Goal: Task Accomplishment & Management: Manage account settings

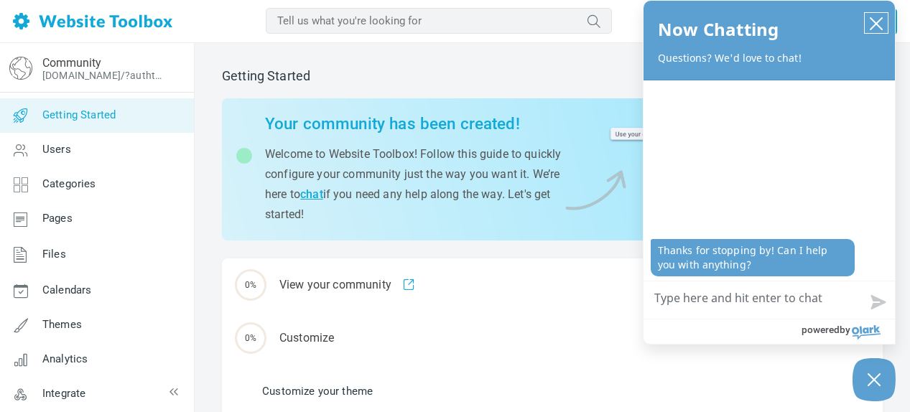
click at [877, 25] on icon "close chatbox" at bounding box center [875, 23] width 11 height 11
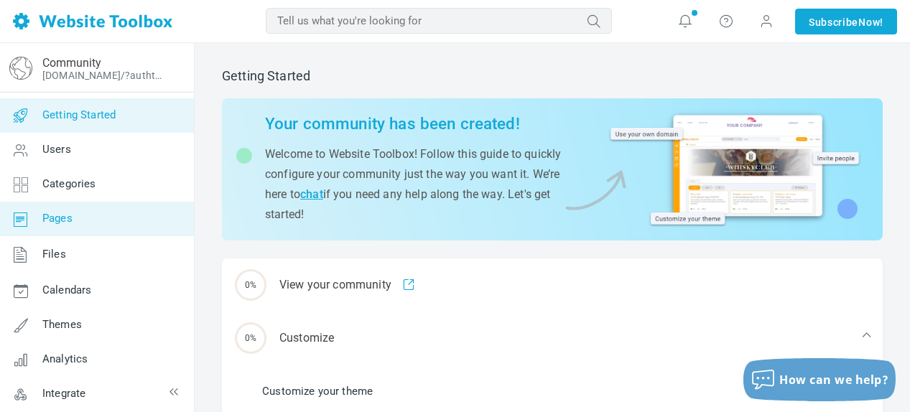
click at [55, 222] on span "Pages" at bounding box center [57, 218] width 30 height 13
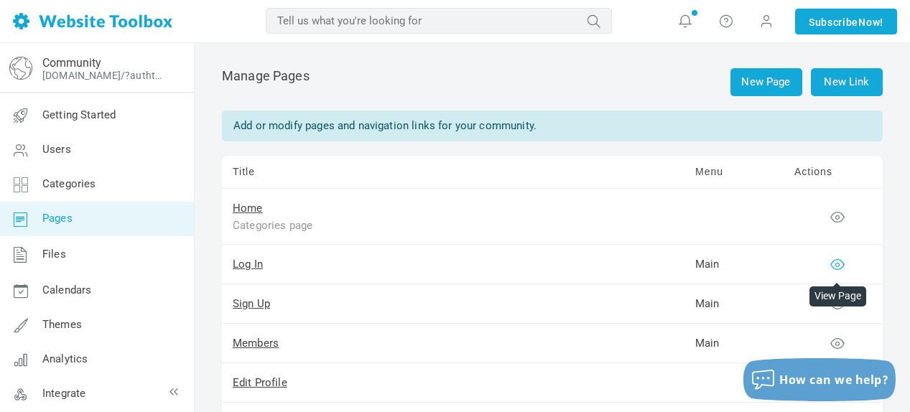
click at [832, 261] on icon at bounding box center [837, 264] width 14 height 14
click at [765, 88] on link "New Page" at bounding box center [766, 82] width 72 height 28
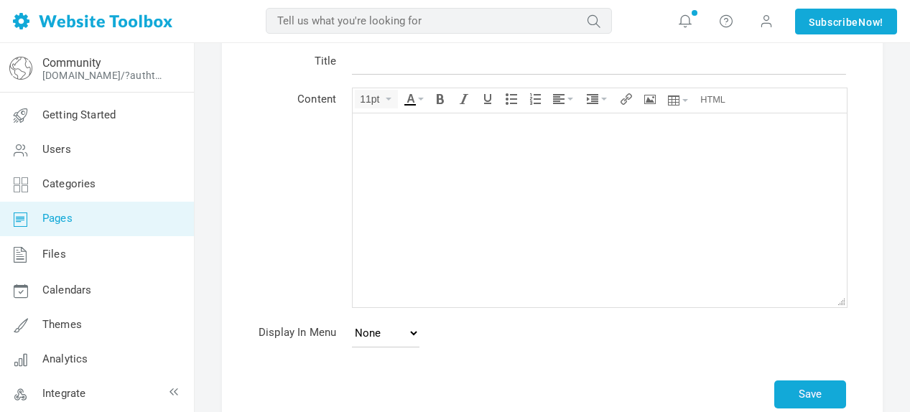
scroll to position [179, 0]
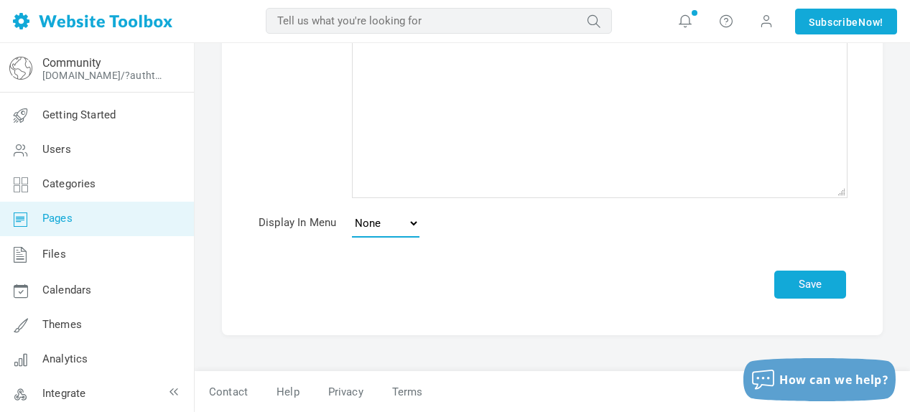
click at [412, 220] on select "None Main Menu Footer" at bounding box center [386, 223] width 68 height 29
click at [542, 224] on td "None Main Menu Footer" at bounding box center [599, 226] width 510 height 40
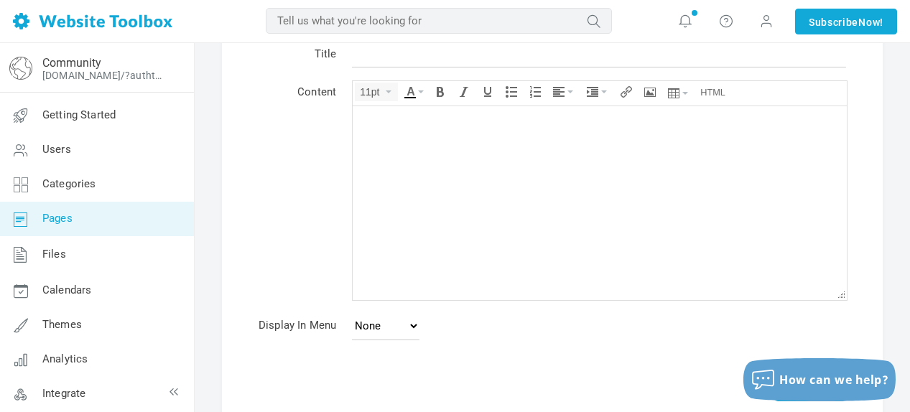
scroll to position [0, 0]
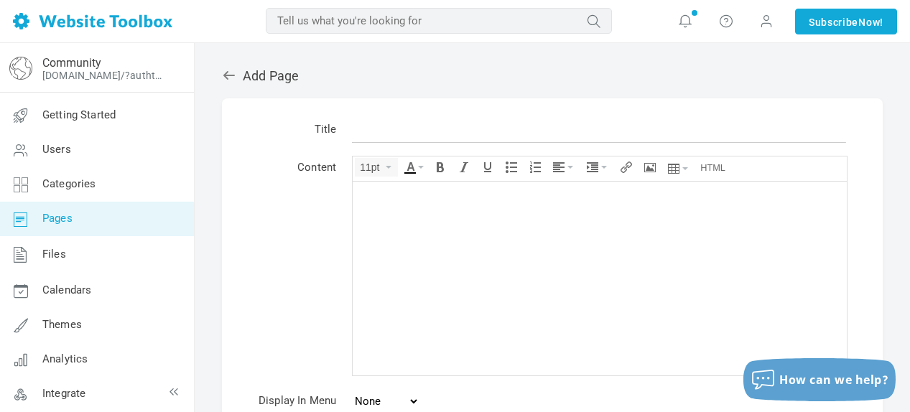
click at [256, 70] on h2 "Add Page" at bounding box center [552, 76] width 661 height 16
click at [232, 75] on icon at bounding box center [228, 75] width 11 height 9
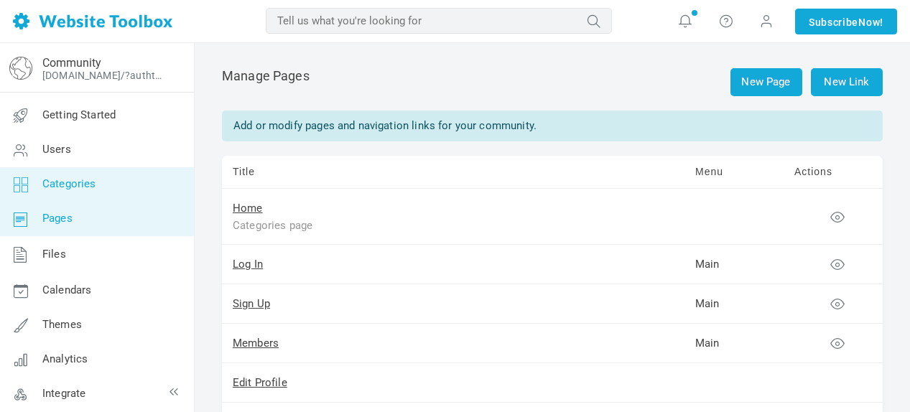
click at [65, 188] on span "Categories" at bounding box center [69, 183] width 54 height 13
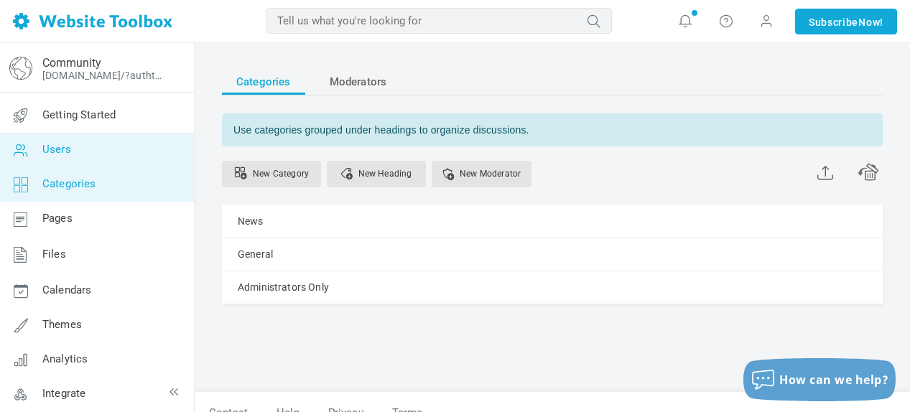
click at [72, 158] on link "Users" at bounding box center [96, 150] width 195 height 34
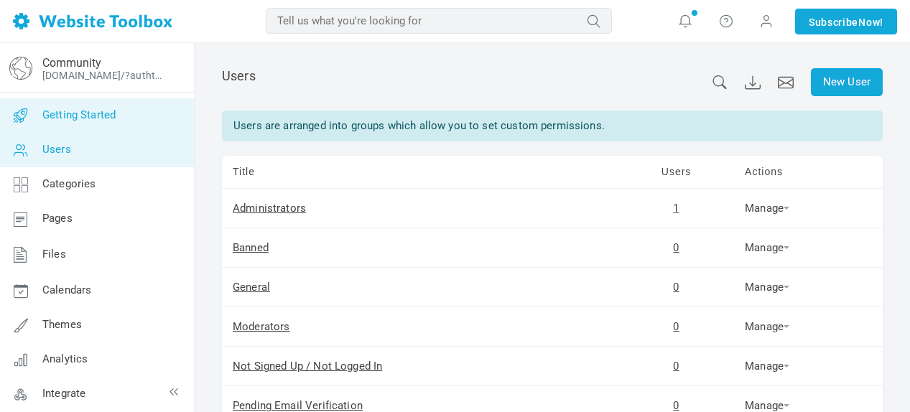
click at [86, 119] on span "Getting Started" at bounding box center [78, 114] width 73 height 13
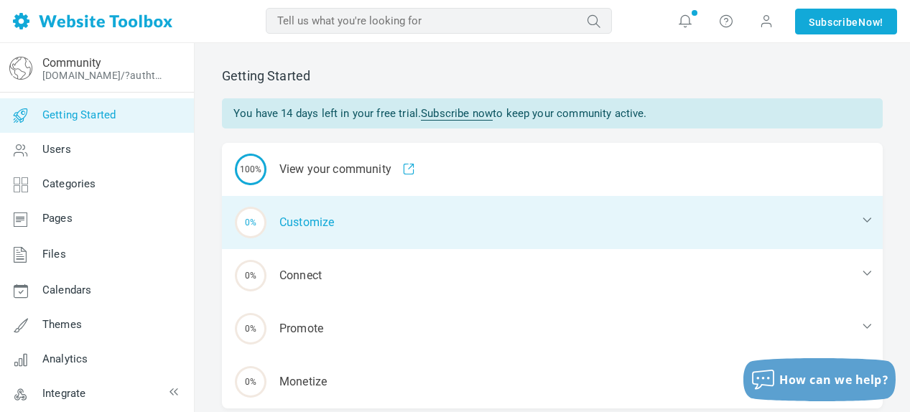
click at [310, 215] on div "0% Customize" at bounding box center [552, 222] width 661 height 53
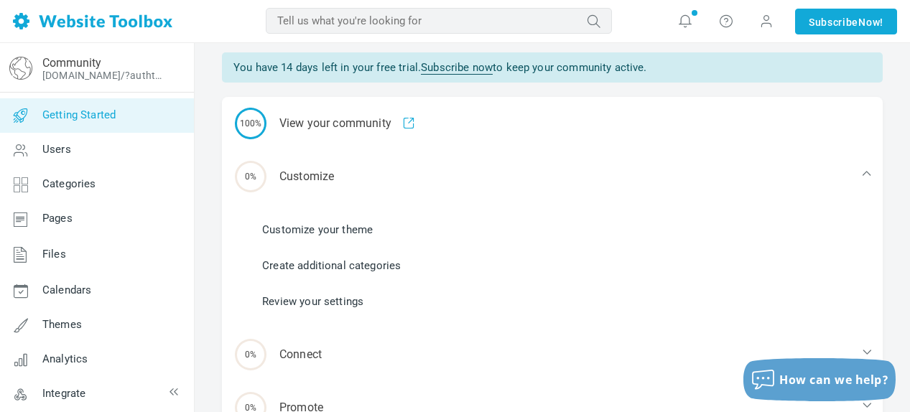
scroll to position [72, 0]
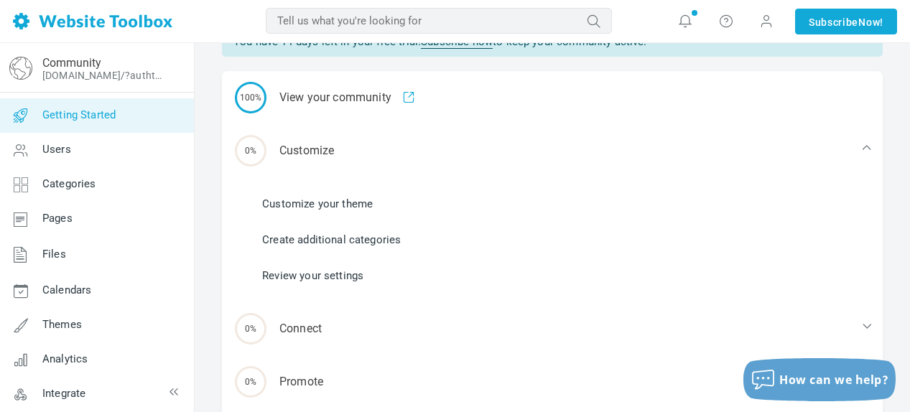
click at [329, 206] on link "Customize your theme" at bounding box center [317, 204] width 111 height 16
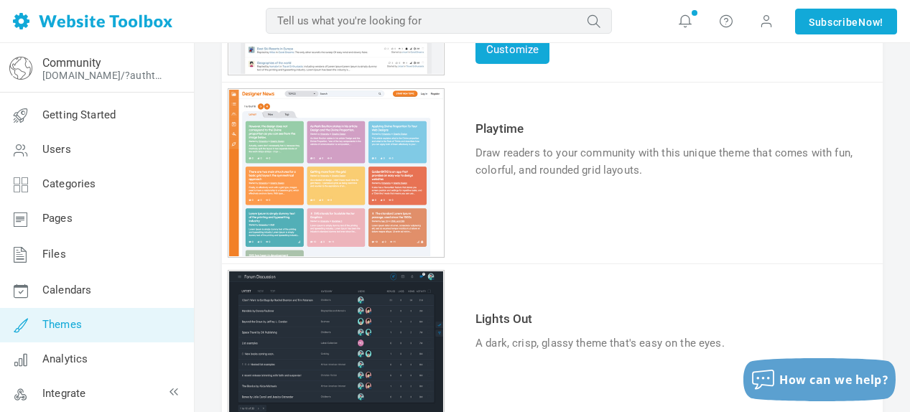
scroll to position [379, 0]
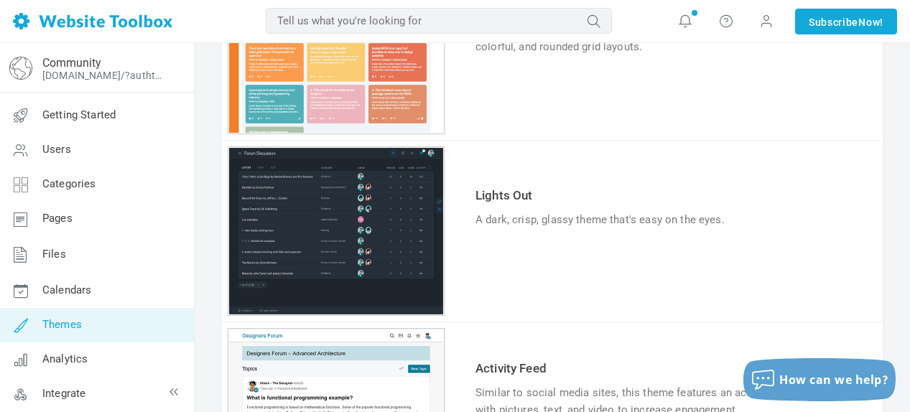
click at [539, 268] on link "Try & Customize" at bounding box center [528, 264] width 106 height 23
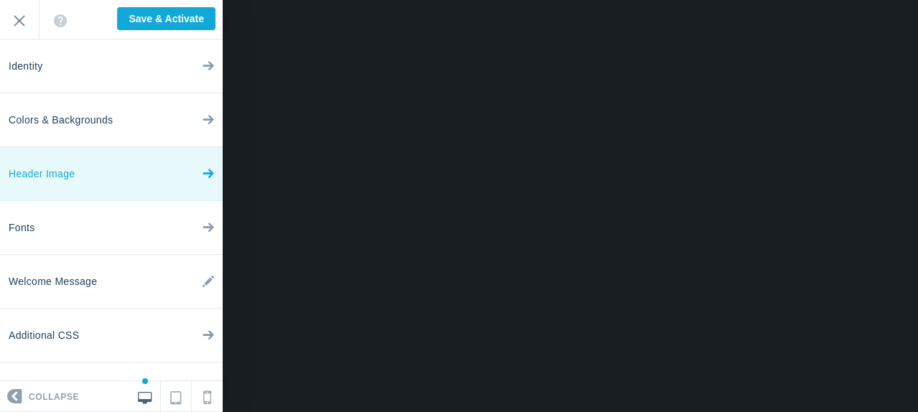
click at [70, 170] on span "Header Image" at bounding box center [42, 174] width 66 height 54
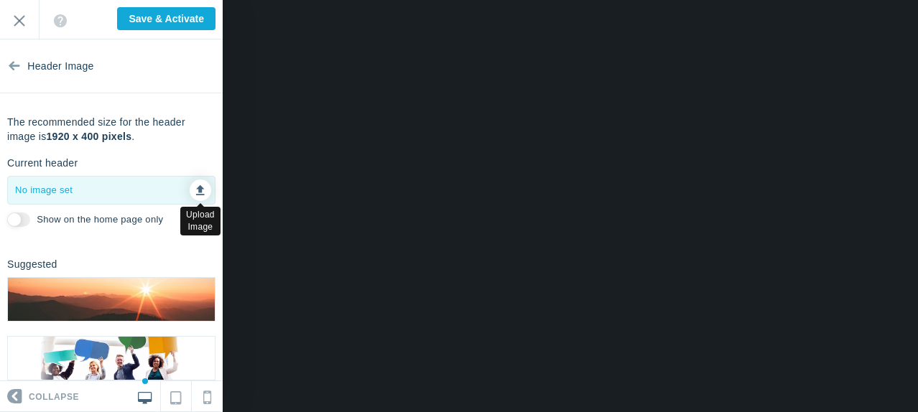
click at [196, 192] on icon at bounding box center [200, 188] width 9 height 10
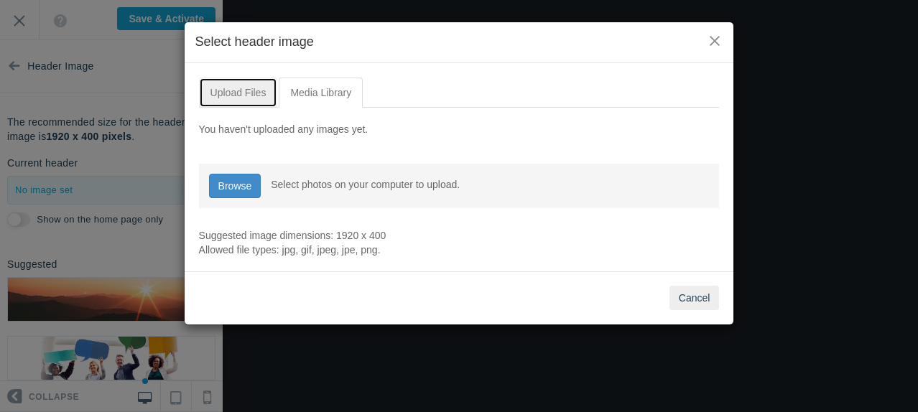
click at [249, 82] on link "Upload Files" at bounding box center [238, 93] width 79 height 30
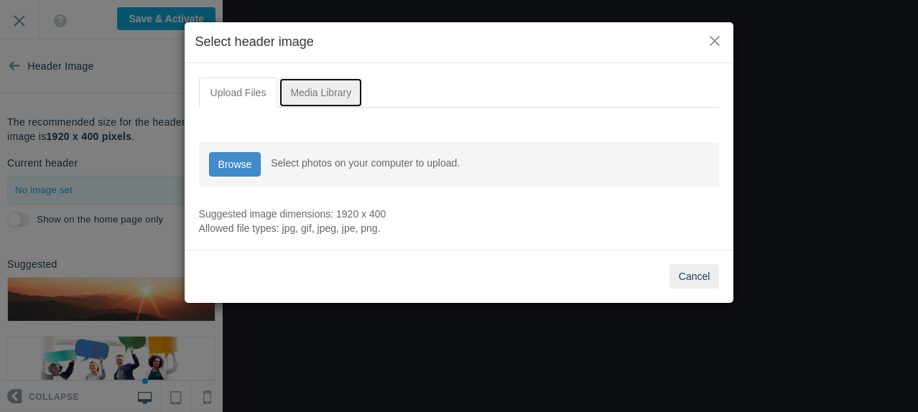
click at [305, 92] on link "Media Library" at bounding box center [321, 93] width 84 height 30
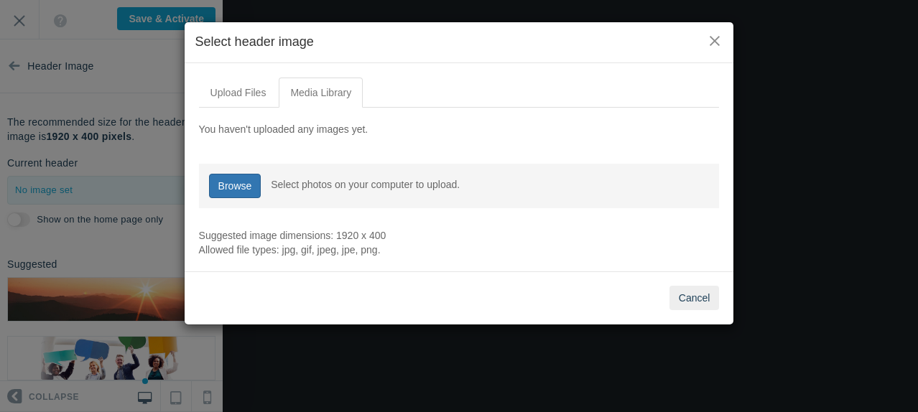
click at [229, 190] on link "Browse" at bounding box center [235, 186] width 52 height 24
type input "C:\fakepath\SRM-KODIAK-Logo.2c.jpg"
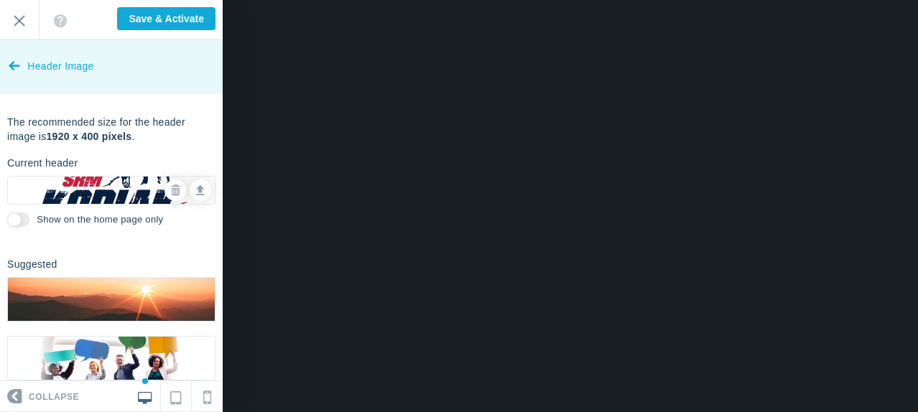
click at [36, 66] on span "Header Image" at bounding box center [60, 67] width 66 height 54
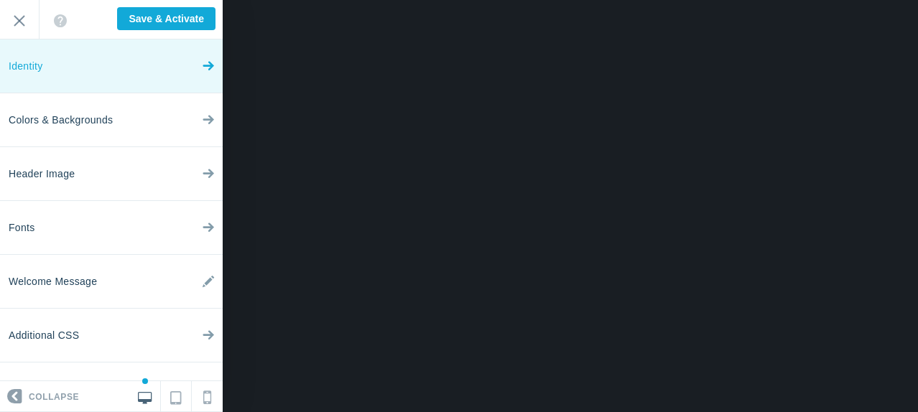
click at [86, 66] on link "Identity" at bounding box center [111, 67] width 223 height 54
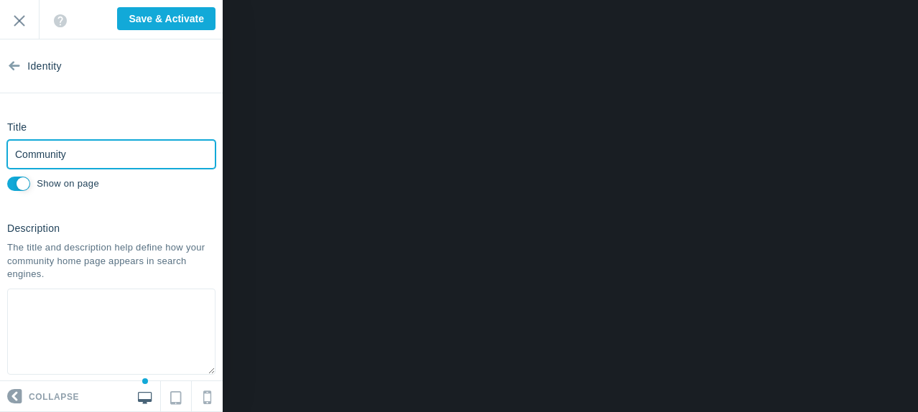
drag, startPoint x: 83, startPoint y: 155, endPoint x: 14, endPoint y: 151, distance: 69.1
click at [14, 151] on input "Community" at bounding box center [111, 154] width 208 height 29
drag, startPoint x: 52, startPoint y: 153, endPoint x: 44, endPoint y: 153, distance: 8.6
click at [44, 153] on input "Kodiak-America" at bounding box center [111, 154] width 208 height 29
type input "Kodiak America"
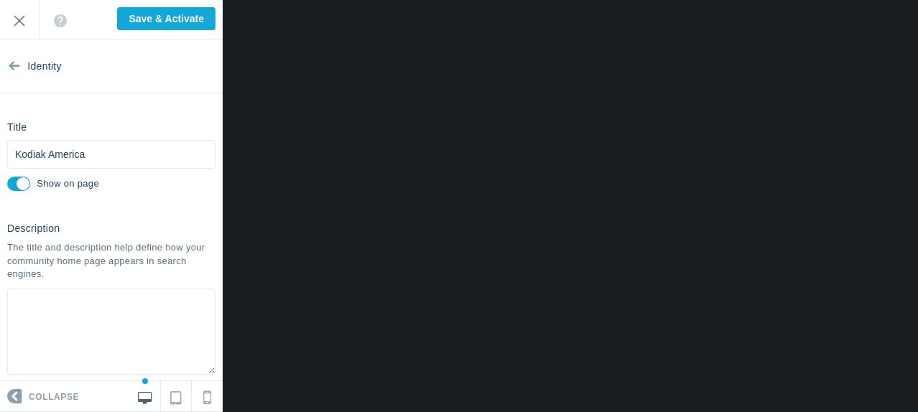
scroll to position [72, 0]
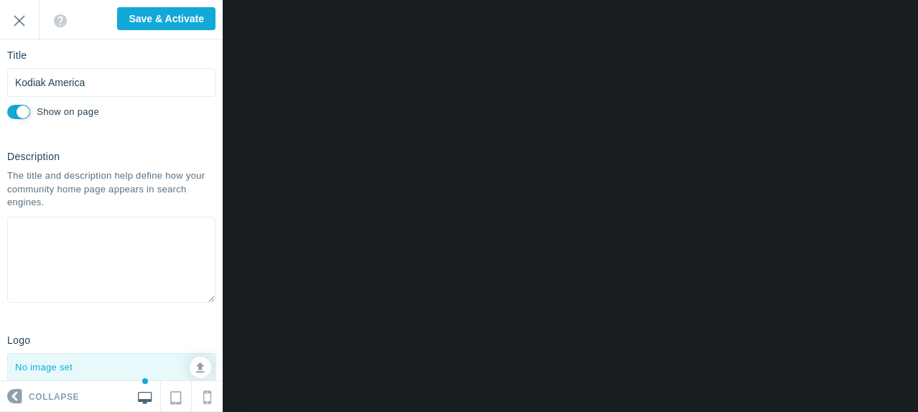
click at [65, 258] on textarea at bounding box center [111, 260] width 208 height 86
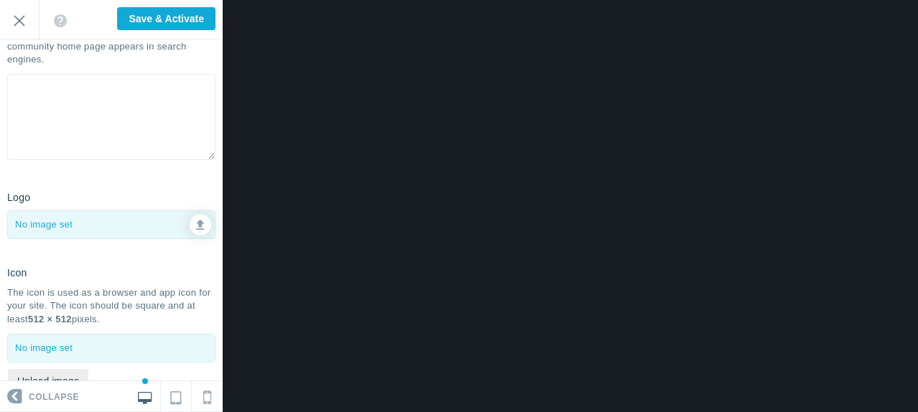
scroll to position [215, 0]
click at [190, 231] on link at bounding box center [201, 224] width 22 height 22
type input "C:\fakepath\SRM-KODIAK-Logo.2c.jpg"
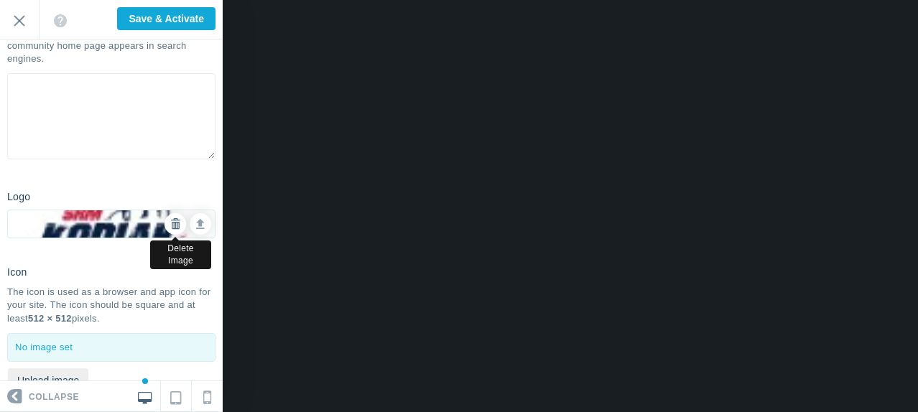
click at [170, 227] on icon at bounding box center [175, 224] width 10 height 10
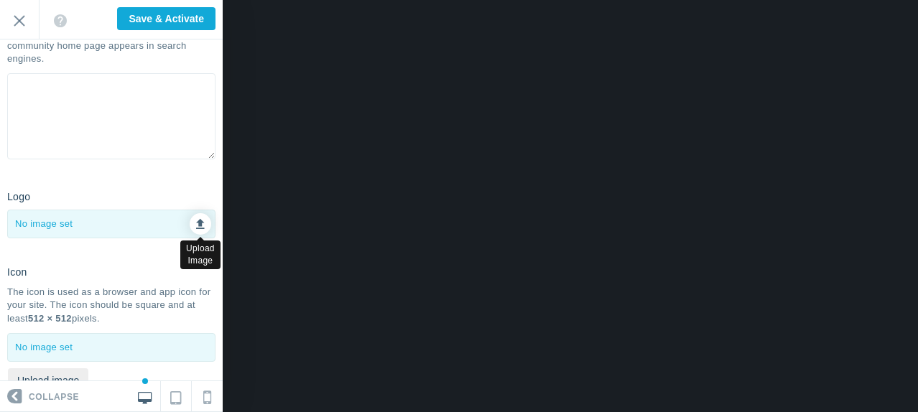
click at [196, 223] on icon at bounding box center [200, 222] width 9 height 10
type input "C:\fakepath\Placeholder.png"
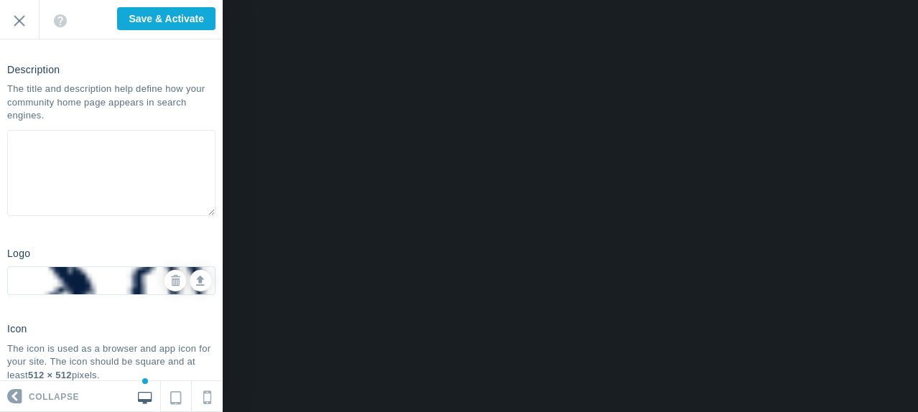
scroll to position [184, 0]
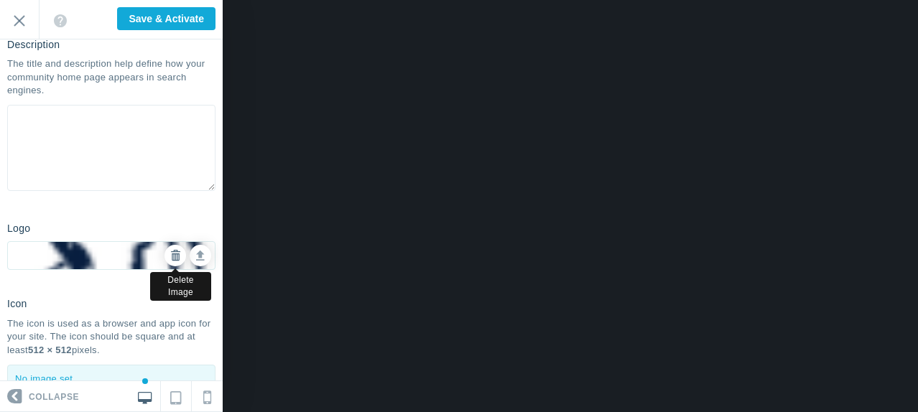
click at [170, 255] on icon at bounding box center [175, 256] width 10 height 10
checkbox input "true"
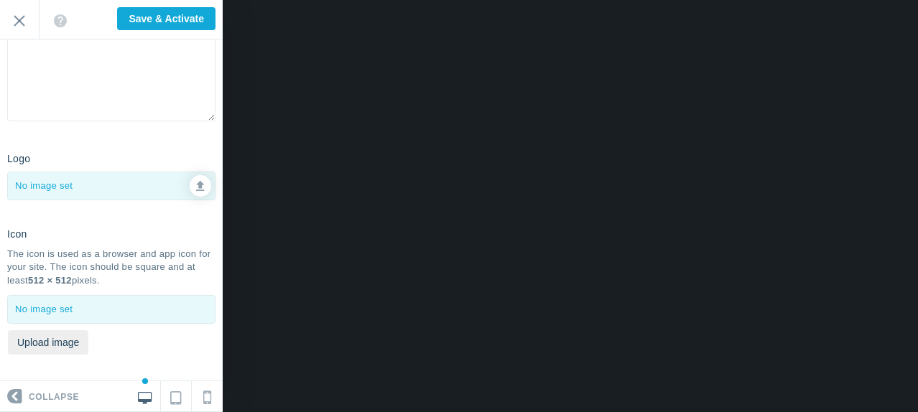
scroll to position [256, 0]
click at [60, 337] on button "Upload image" at bounding box center [48, 340] width 80 height 24
type input "C:\fakepath\Placeholder.png"
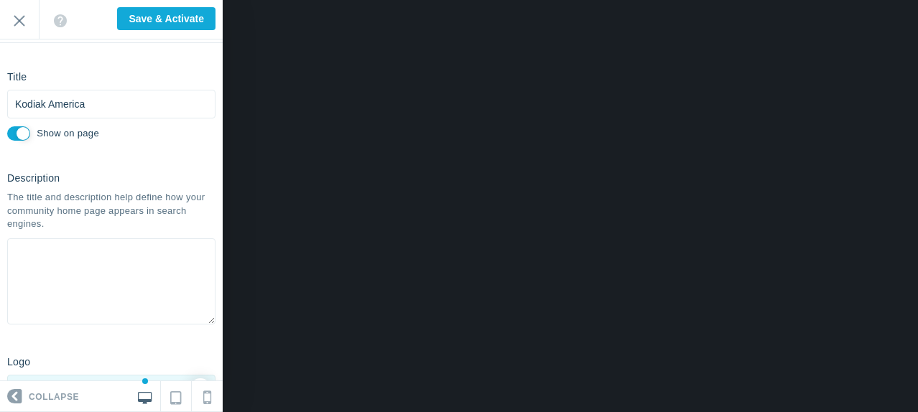
scroll to position [0, 0]
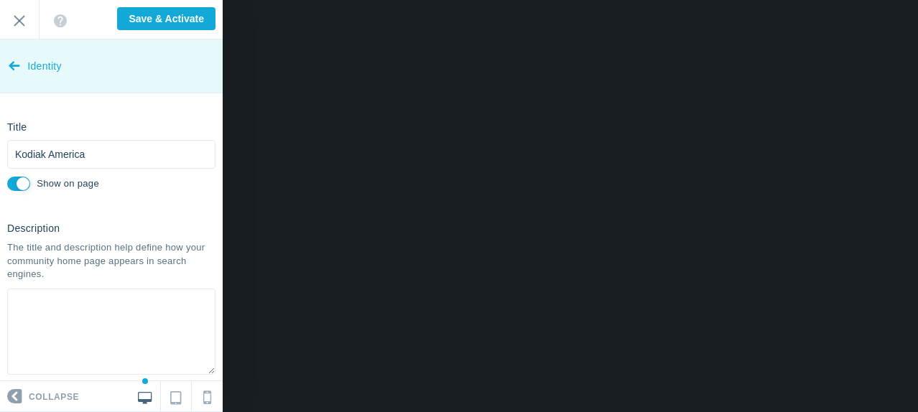
click at [53, 66] on span "Identity" at bounding box center [44, 67] width 34 height 54
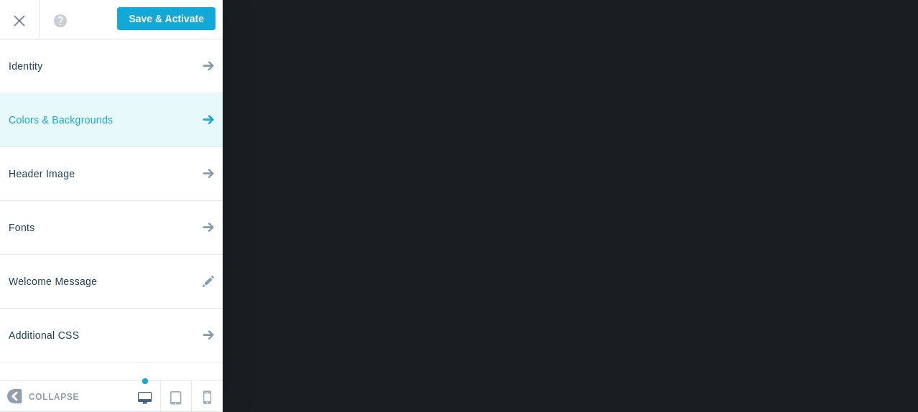
click at [115, 124] on link "Colors & Backgrounds" at bounding box center [111, 120] width 223 height 54
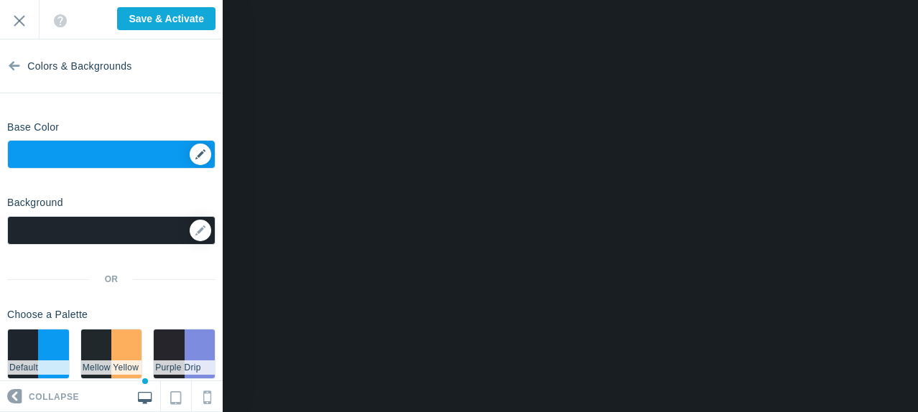
click at [105, 152] on div "▼" at bounding box center [111, 159] width 207 height 36
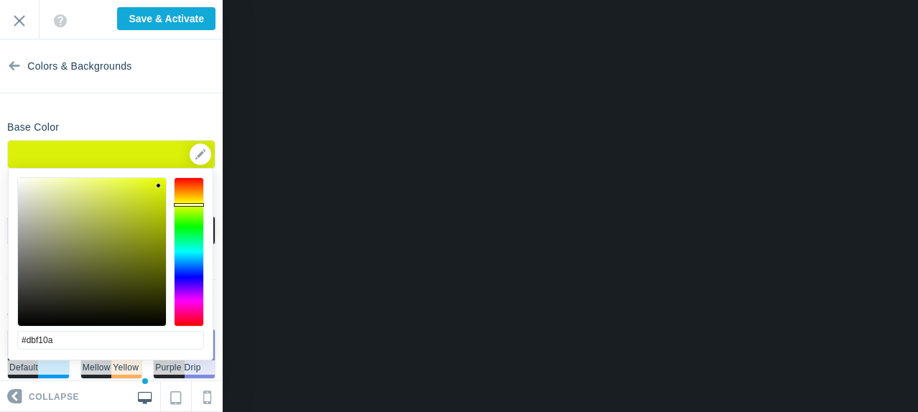
click at [189, 205] on div at bounding box center [189, 251] width 30 height 149
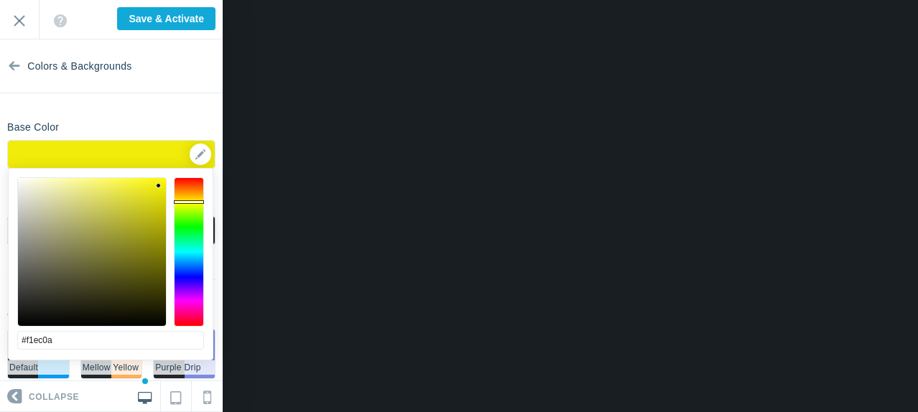
click at [191, 202] on div at bounding box center [189, 251] width 30 height 149
type input "#fffa00"
drag, startPoint x: 160, startPoint y: 187, endPoint x: 177, endPoint y: 172, distance: 21.9
click at [177, 172] on div "#fffa00 cancel choose" at bounding box center [111, 368] width 204 height 399
click at [129, 114] on section "Colors & Backgrounds Base Color ▼ Background Options Select Image ▼ Position Re…" at bounding box center [111, 211] width 223 height 342
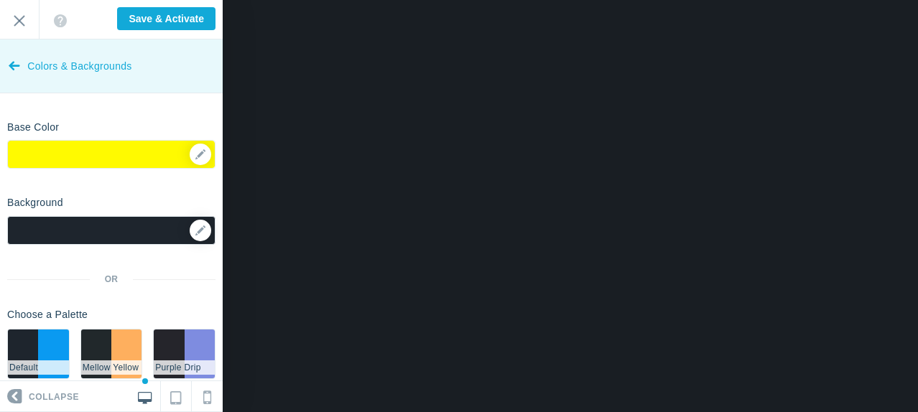
click at [46, 57] on span "Colors & Backgrounds" at bounding box center [79, 67] width 104 height 54
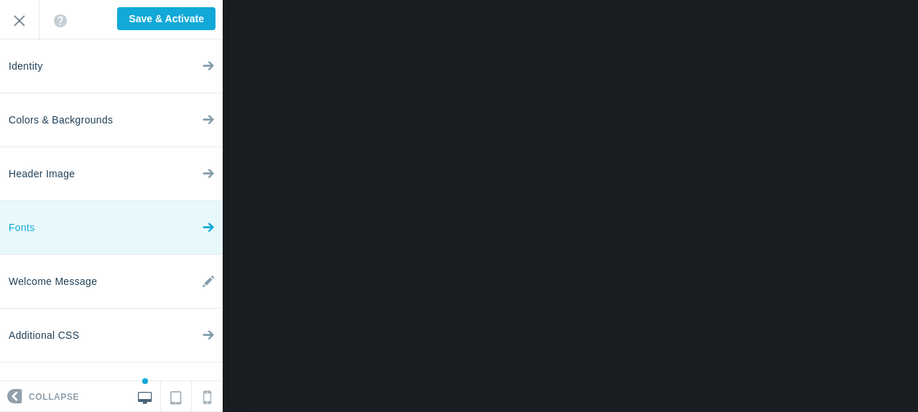
click at [101, 224] on link "Fonts" at bounding box center [111, 228] width 223 height 54
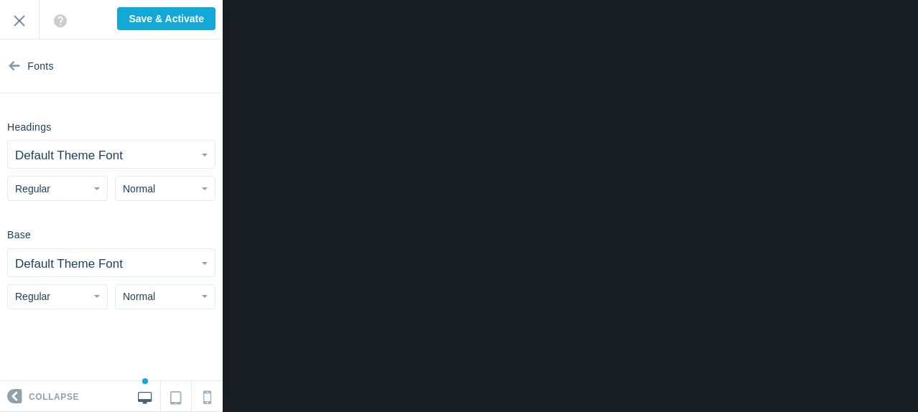
click at [157, 187] on button "Normal" at bounding box center [165, 188] width 101 height 25
click at [162, 218] on link "Small" at bounding box center [165, 220] width 99 height 26
click at [157, 189] on button "Small" at bounding box center [165, 188] width 101 height 25
click at [151, 272] on link "Large" at bounding box center [165, 272] width 99 height 26
click at [142, 297] on span "Normal" at bounding box center [139, 296] width 32 height 11
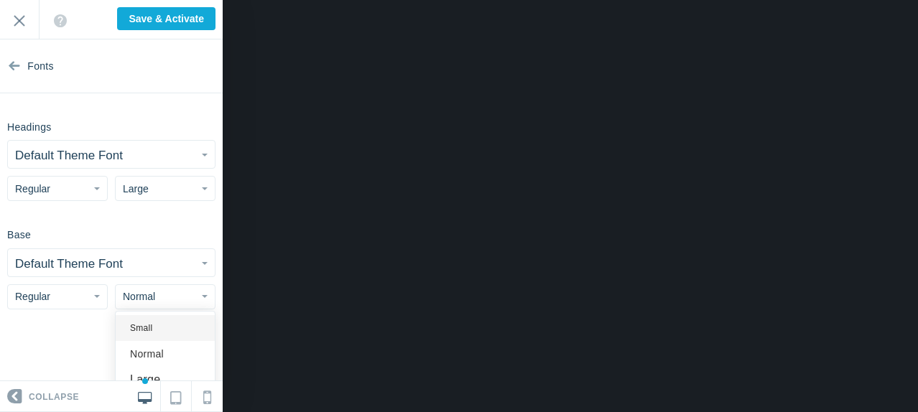
click at [149, 325] on link "Small" at bounding box center [165, 328] width 99 height 26
click at [149, 298] on button "Small" at bounding box center [165, 296] width 101 height 25
click at [148, 346] on link "Normal" at bounding box center [165, 354] width 99 height 26
click at [92, 187] on button "Regular" at bounding box center [57, 188] width 101 height 25
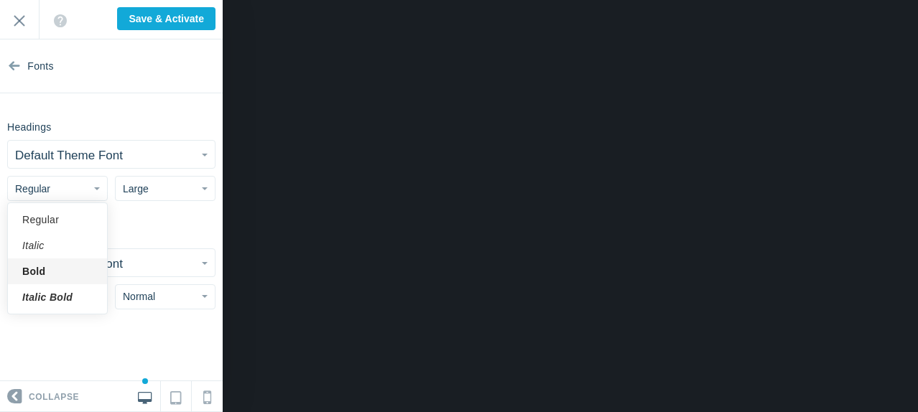
click at [58, 266] on link "Bold" at bounding box center [57, 272] width 99 height 26
click at [101, 157] on small "Default Theme Font" at bounding box center [69, 156] width 108 height 14
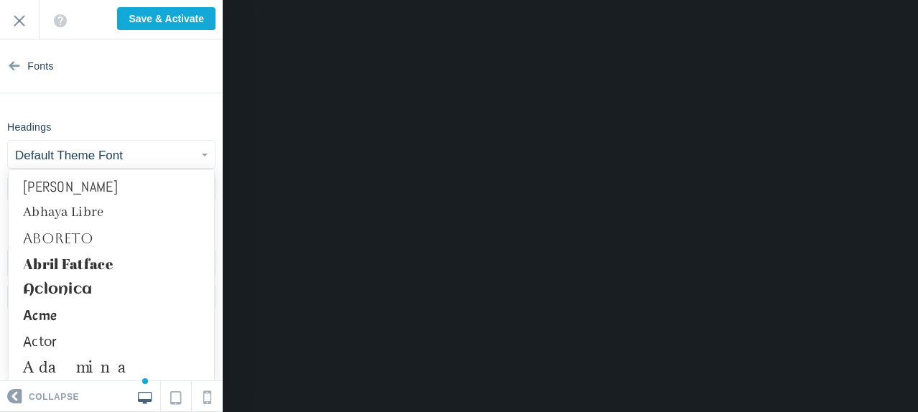
click at [101, 157] on small "Default Theme Font" at bounding box center [69, 156] width 108 height 14
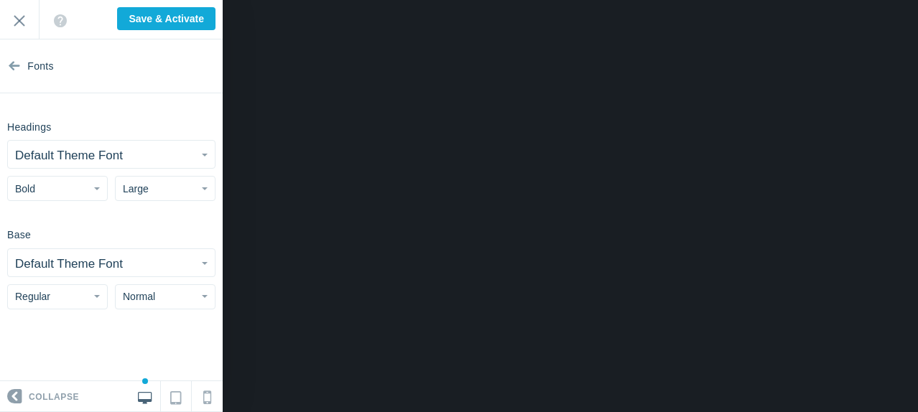
click at [101, 157] on small "Default Theme Font" at bounding box center [69, 156] width 108 height 14
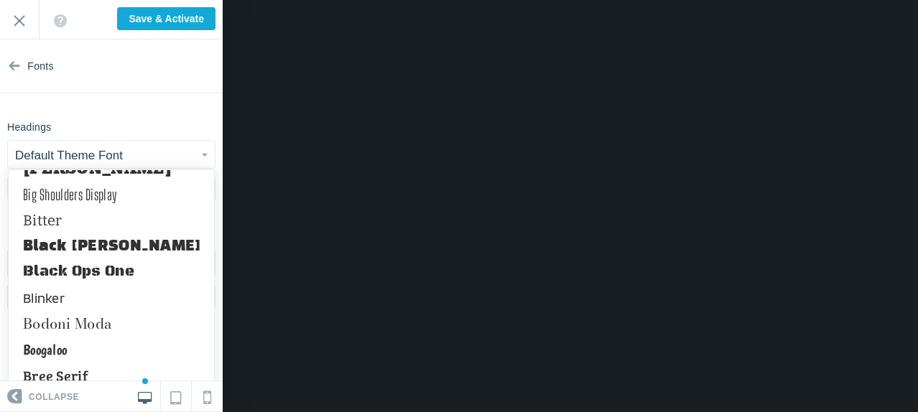
scroll to position [1724, 0]
click at [113, 280] on link "Black Ops One" at bounding box center [111, 273] width 205 height 26
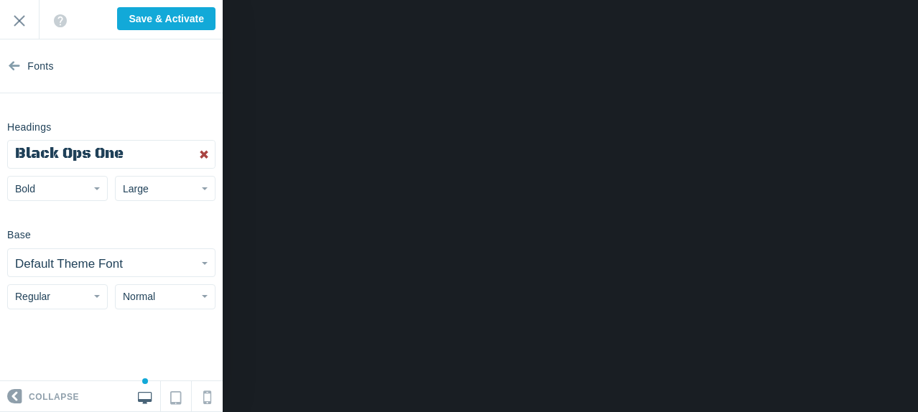
click at [98, 190] on span "button" at bounding box center [97, 188] width 6 height 3
click at [58, 241] on link "Italic" at bounding box center [57, 246] width 99 height 26
click at [100, 187] on button "Italic" at bounding box center [57, 188] width 101 height 25
click at [47, 288] on link "Italic Bold" at bounding box center [57, 297] width 99 height 26
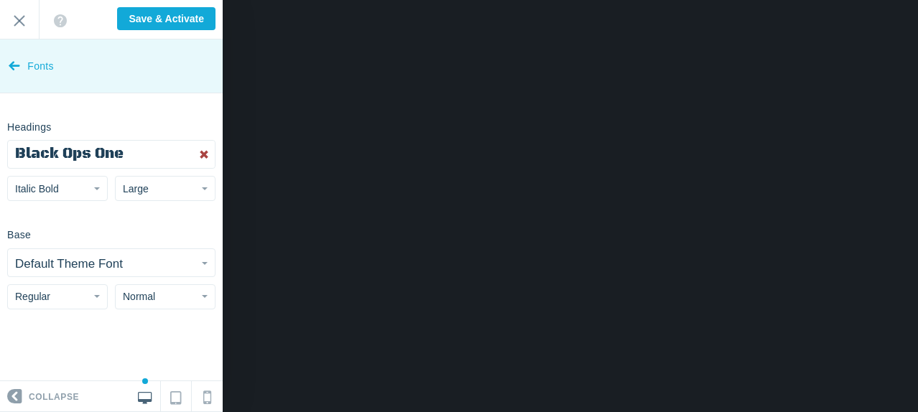
click at [34, 60] on span "Fonts" at bounding box center [40, 67] width 27 height 54
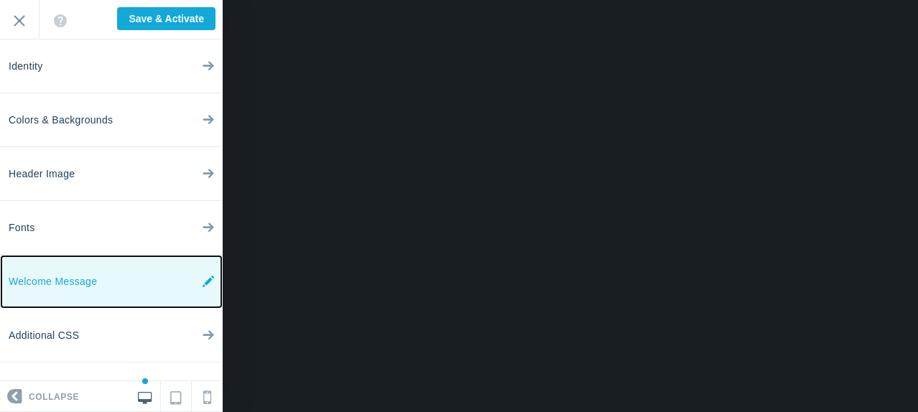
click at [122, 287] on link "Welcome Message" at bounding box center [111, 282] width 223 height 54
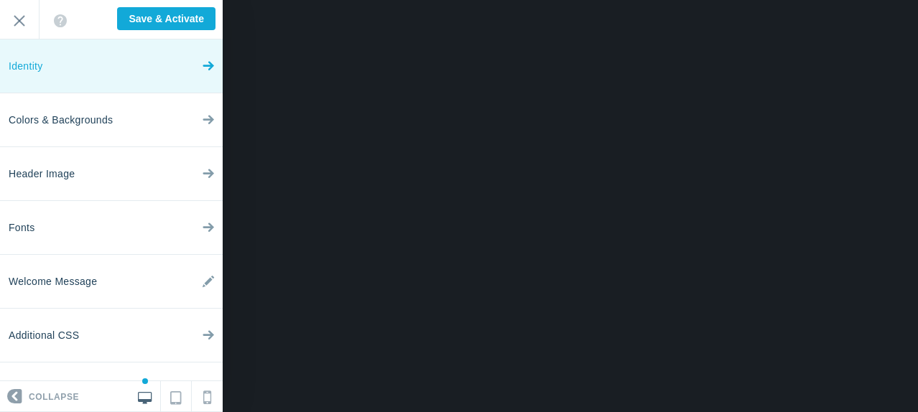
click at [129, 77] on link "Identity" at bounding box center [111, 67] width 223 height 54
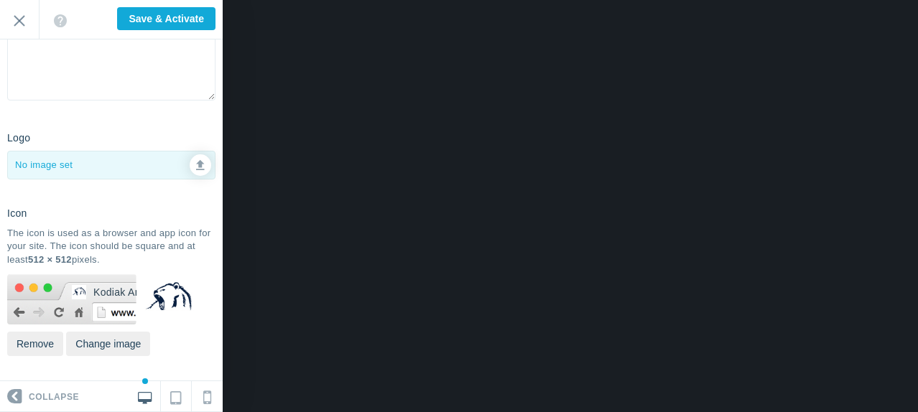
scroll to position [278, 0]
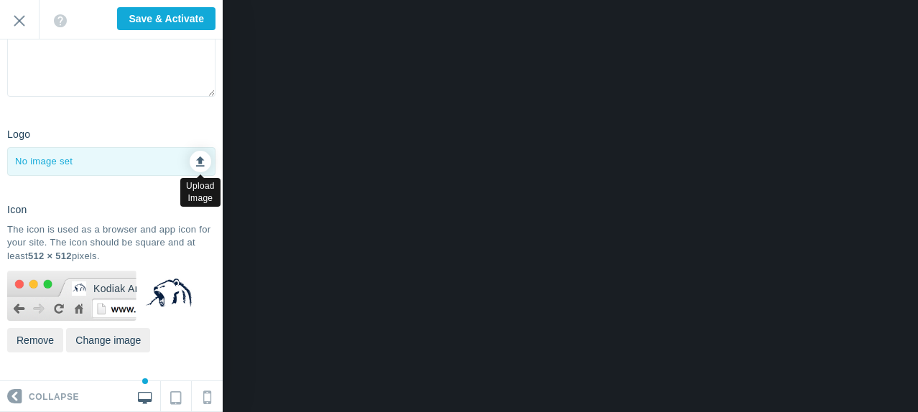
click at [196, 158] on icon at bounding box center [200, 159] width 9 height 10
type input "C:\fakepath\cropped-srm-logo.png"
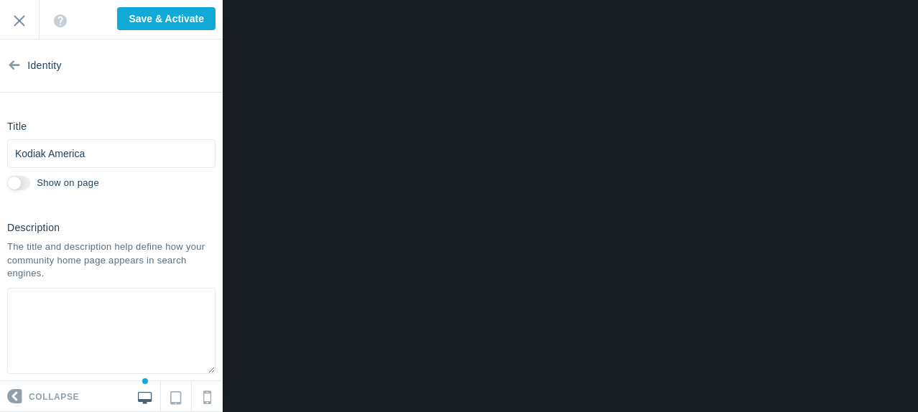
scroll to position [0, 0]
click at [21, 187] on input "Show on page" at bounding box center [18, 184] width 23 height 14
checkbox input "true"
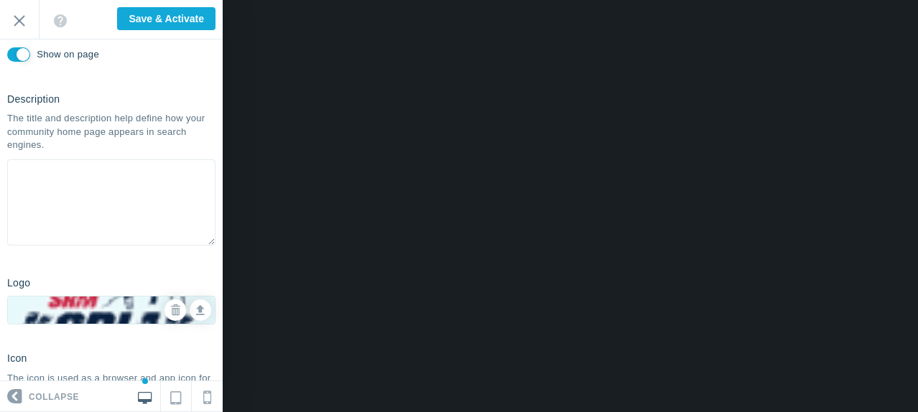
scroll to position [278, 0]
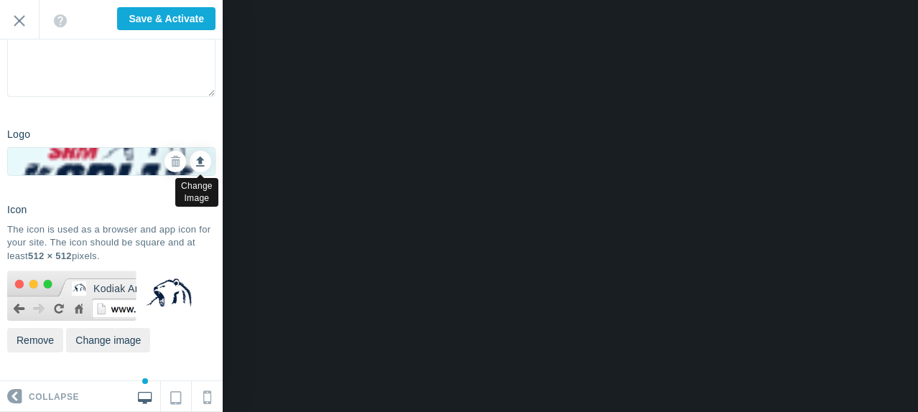
click at [196, 161] on icon at bounding box center [200, 159] width 9 height 10
type input "C:\fakepath\Cover-1-1.png"
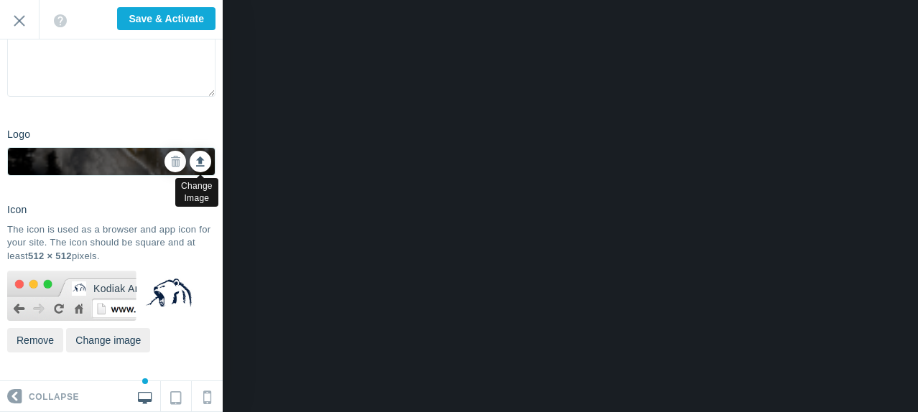
click at [196, 164] on icon at bounding box center [200, 159] width 9 height 10
type input "C:\fakepath\cropped-srm-logo.png"
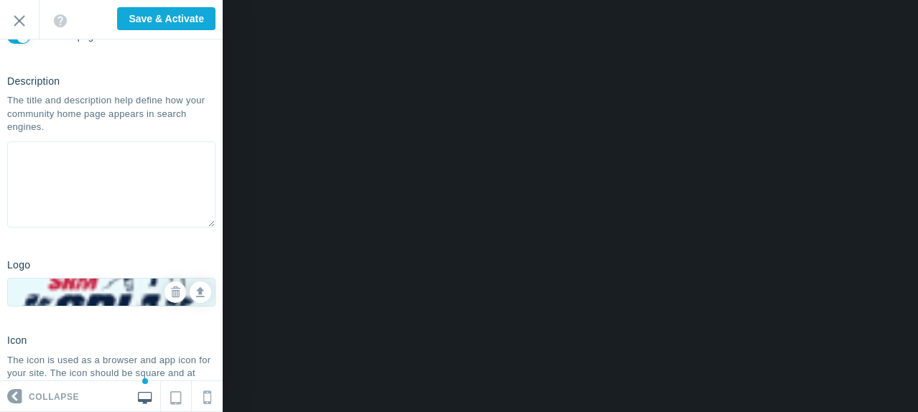
scroll to position [134, 0]
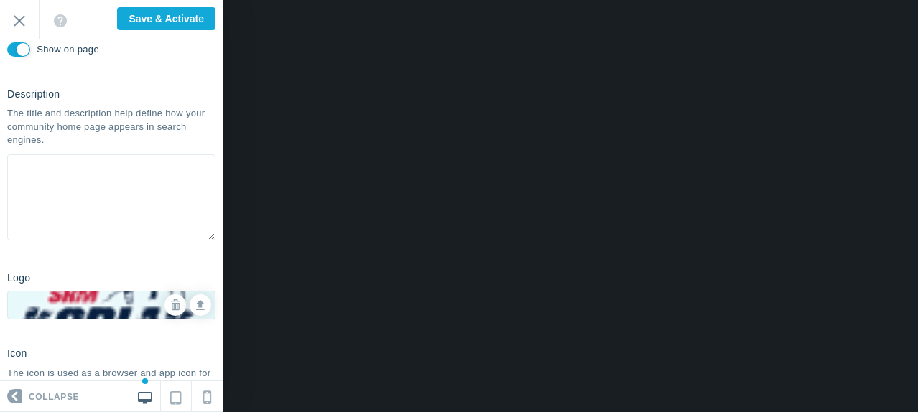
click at [21, 49] on input "Show on page" at bounding box center [18, 49] width 23 height 14
checkbox input "true"
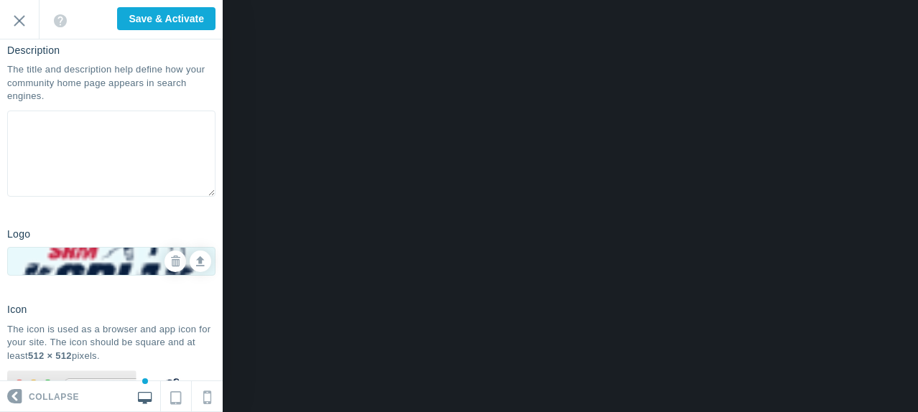
scroll to position [0, 0]
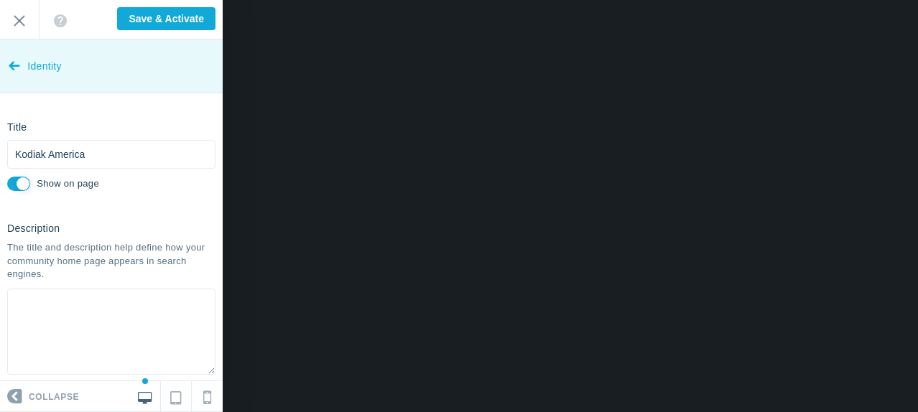
click at [28, 58] on span "Identity" at bounding box center [44, 67] width 34 height 54
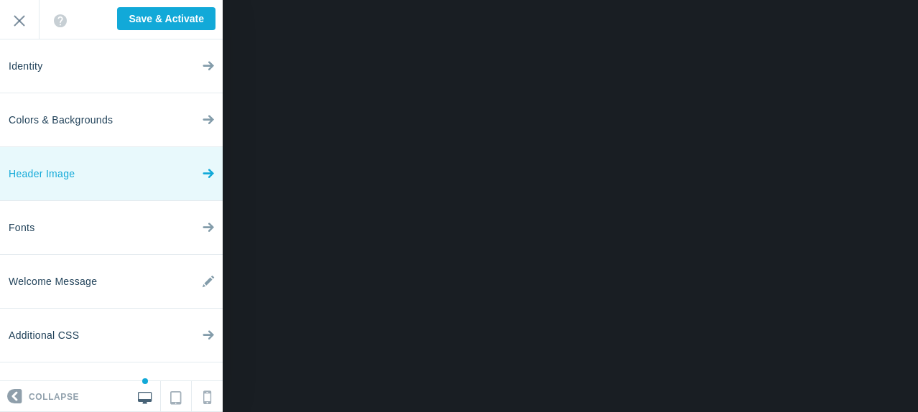
click at [98, 173] on link "Header Image" at bounding box center [111, 174] width 223 height 54
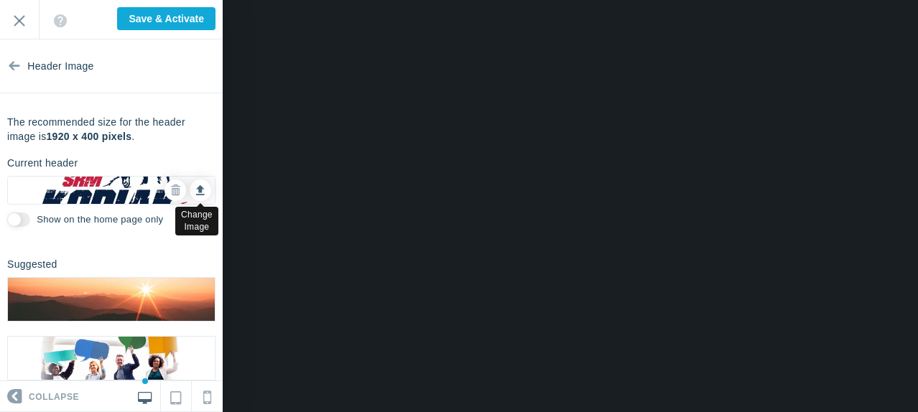
click at [196, 187] on icon at bounding box center [200, 188] width 9 height 10
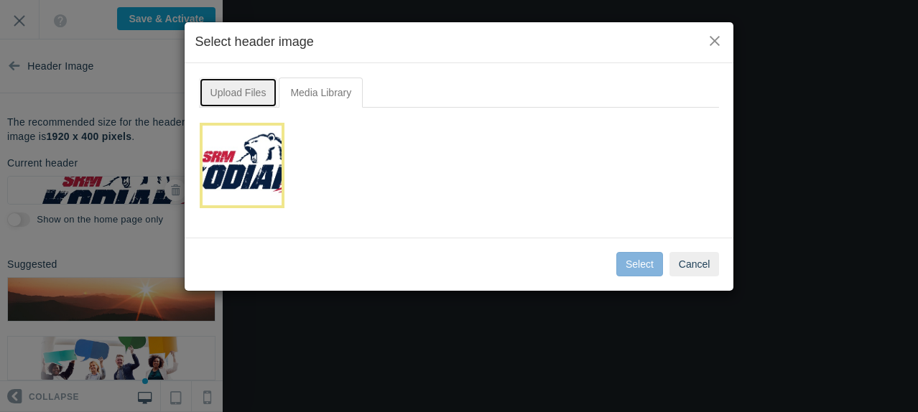
click at [258, 90] on link "Upload Files" at bounding box center [238, 93] width 79 height 30
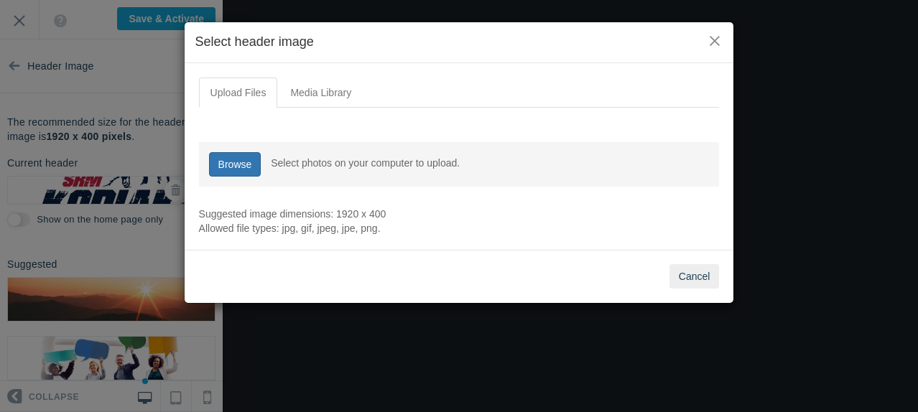
click at [227, 162] on link "Browse" at bounding box center [235, 164] width 52 height 24
type input "C:\fakepath\Cover-1-1.png"
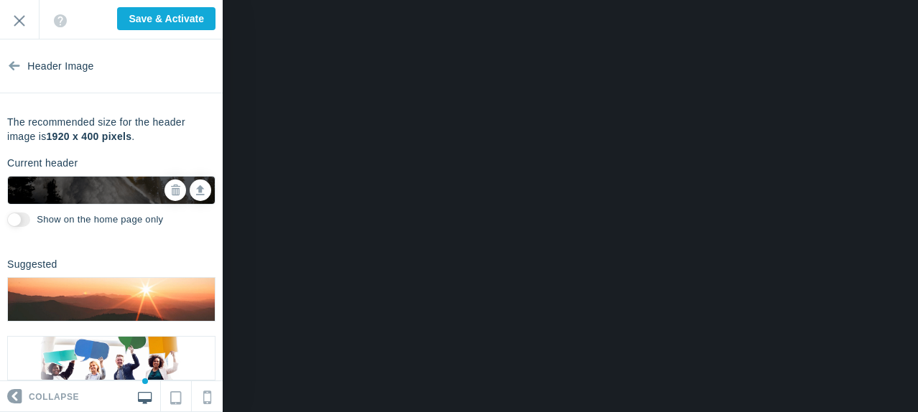
click at [18, 220] on input "Show on the home page only" at bounding box center [18, 220] width 23 height 14
checkbox input "true"
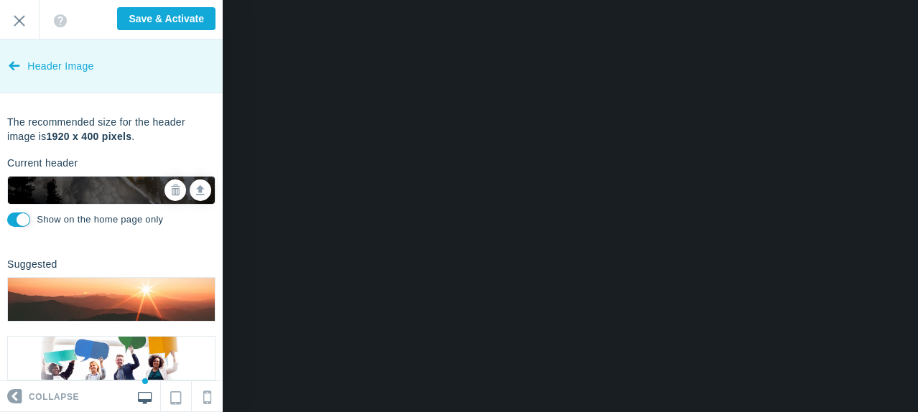
drag, startPoint x: 188, startPoint y: 68, endPoint x: 170, endPoint y: 89, distance: 28.0
click at [181, 90] on link "Header Image" at bounding box center [111, 67] width 223 height 54
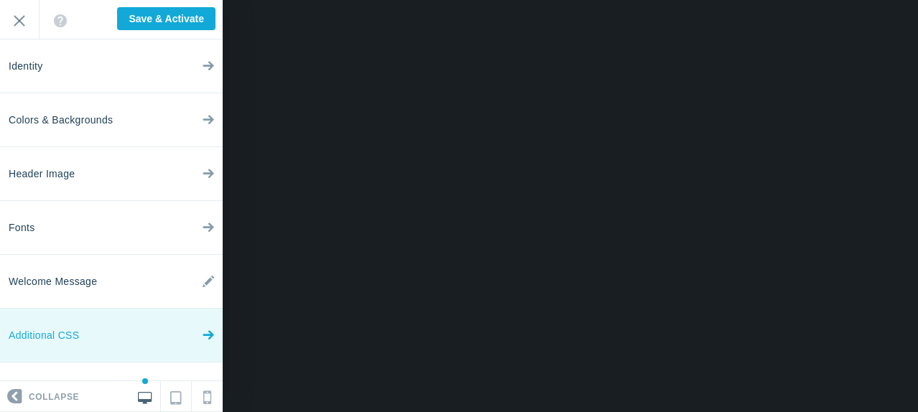
click at [75, 335] on span "Additional CSS" at bounding box center [44, 336] width 70 height 54
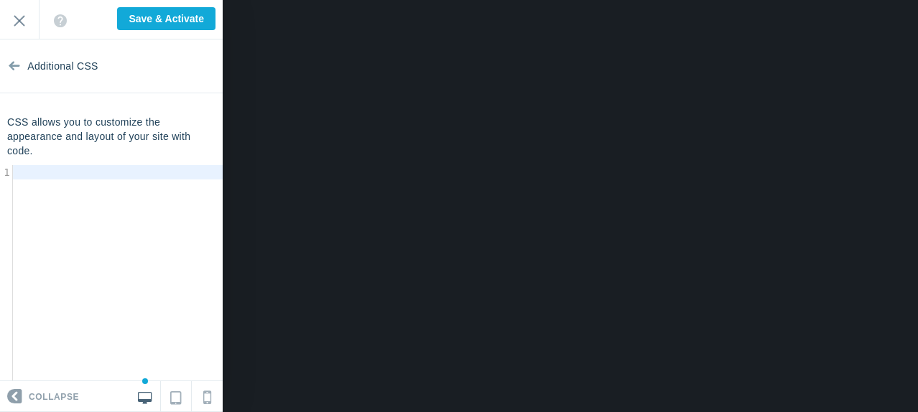
click at [141, 132] on p "CSS allows you to customize the appearance and layout of your site with code." at bounding box center [111, 136] width 208 height 43
click at [175, 401] on icon at bounding box center [175, 394] width 11 height 17
click at [205, 403] on link at bounding box center [207, 396] width 31 height 30
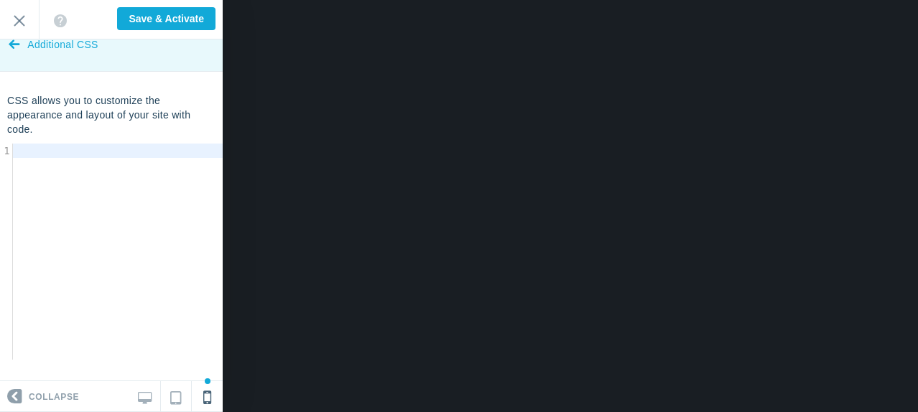
click at [17, 48] on icon at bounding box center [14, 41] width 11 height 54
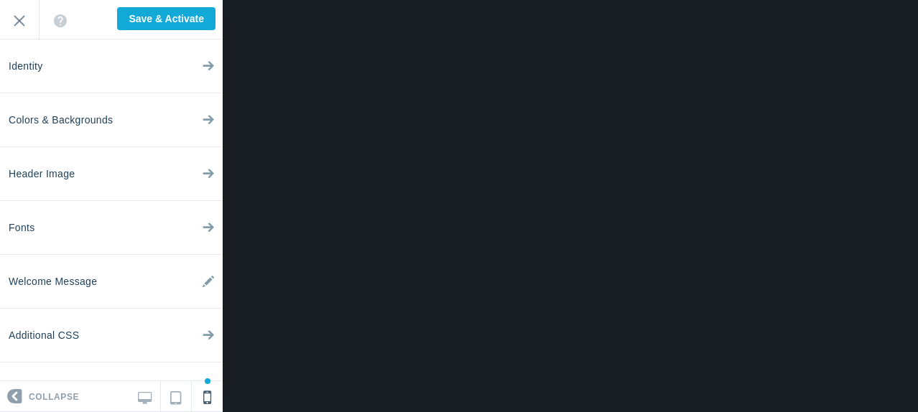
click at [292, 80] on div at bounding box center [570, 206] width 695 height 412
click at [159, 25] on input "Save & Activate" at bounding box center [166, 18] width 98 height 23
type input "Saving..."
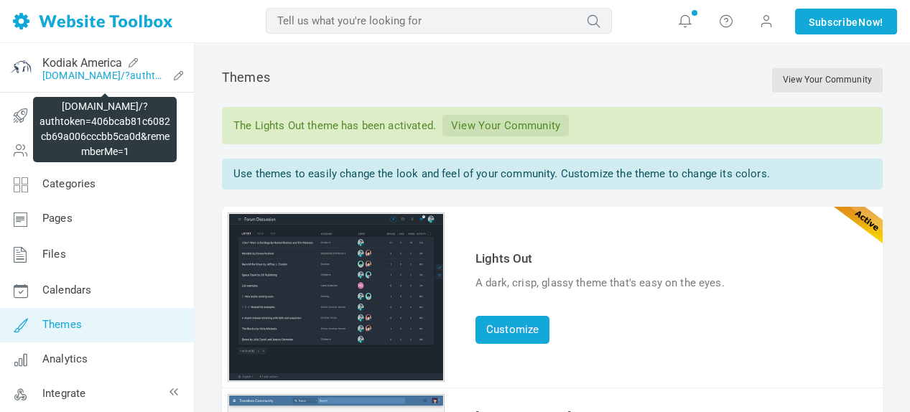
click at [96, 75] on link "[DOMAIN_NAME]/?authtoken=406bcab81c6082cb69a006cccbb5ca0d&rememberMe=1" at bounding box center [104, 75] width 125 height 11
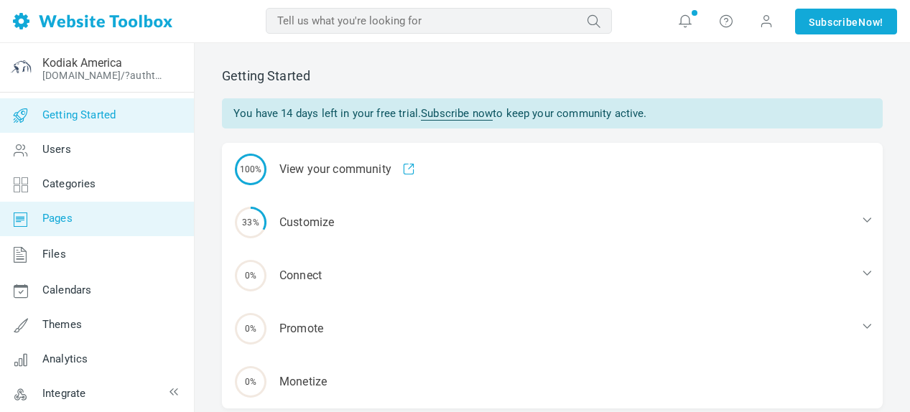
click at [69, 216] on span "Pages" at bounding box center [57, 218] width 30 height 13
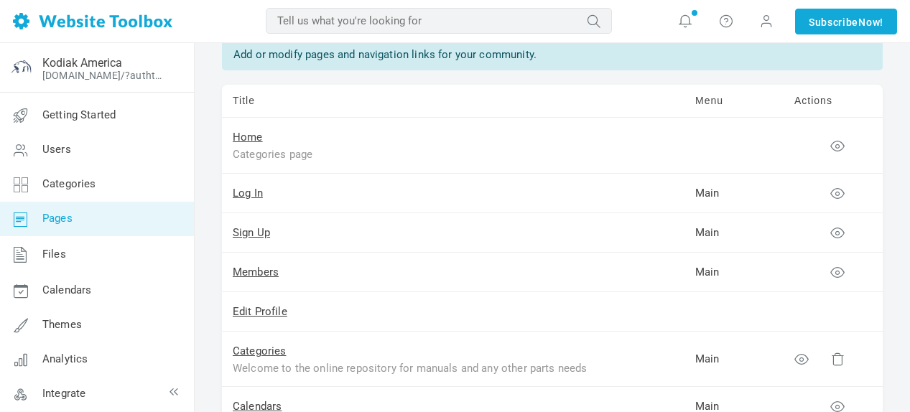
scroll to position [72, 0]
click at [251, 136] on link "Home" at bounding box center [248, 136] width 30 height 13
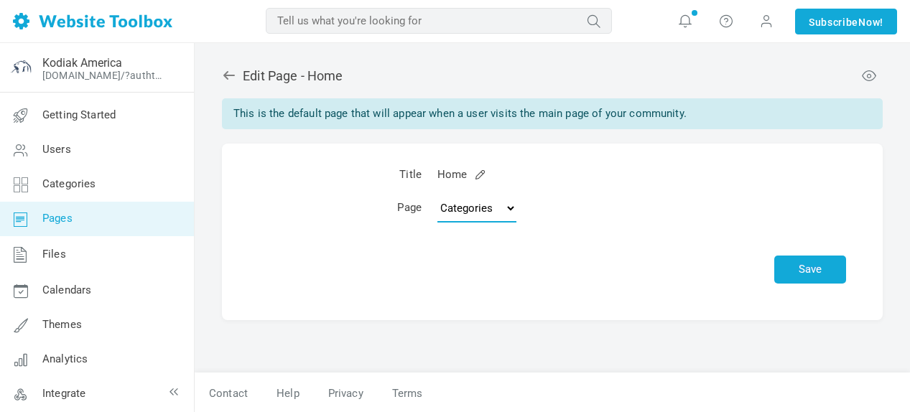
click at [504, 212] on select "Topics Categories Custom Page" at bounding box center [476, 208] width 79 height 29
click at [259, 170] on td "Title" at bounding box center [340, 174] width 179 height 33
click at [67, 222] on span "Pages" at bounding box center [57, 218] width 30 height 13
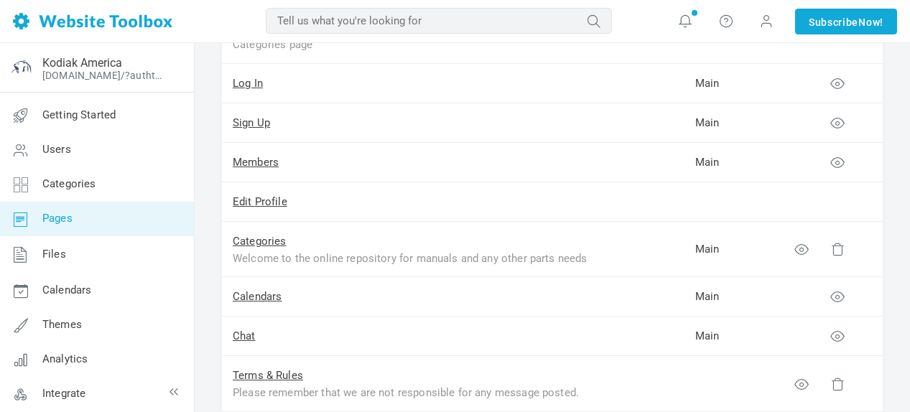
scroll to position [215, 0]
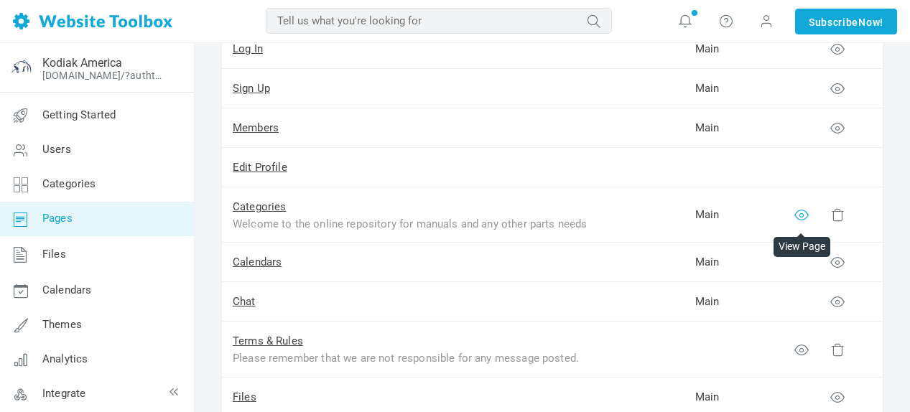
click at [805, 213] on icon at bounding box center [801, 215] width 14 height 14
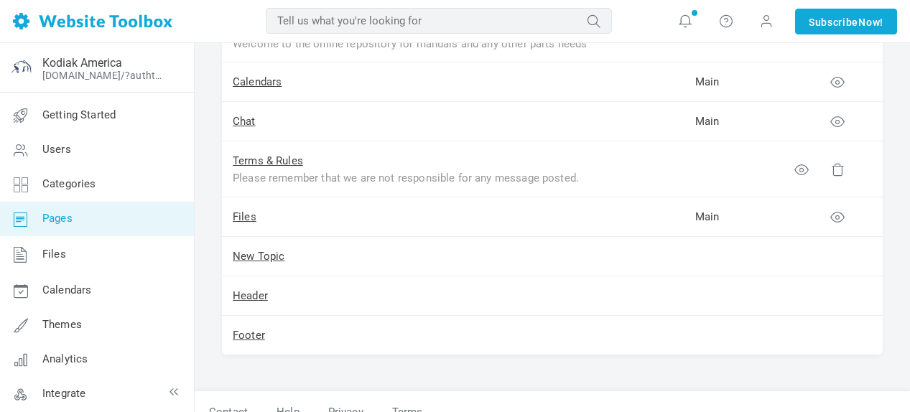
scroll to position [416, 0]
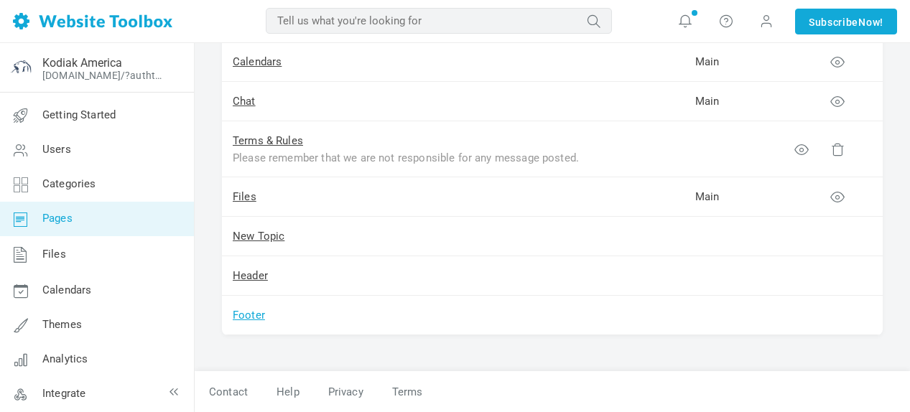
click at [254, 313] on link "Footer" at bounding box center [249, 315] width 32 height 13
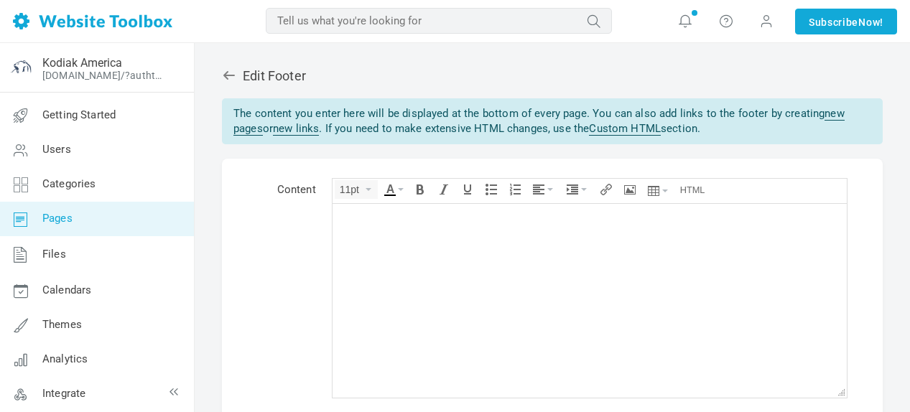
click at [386, 273] on body at bounding box center [589, 301] width 514 height 194
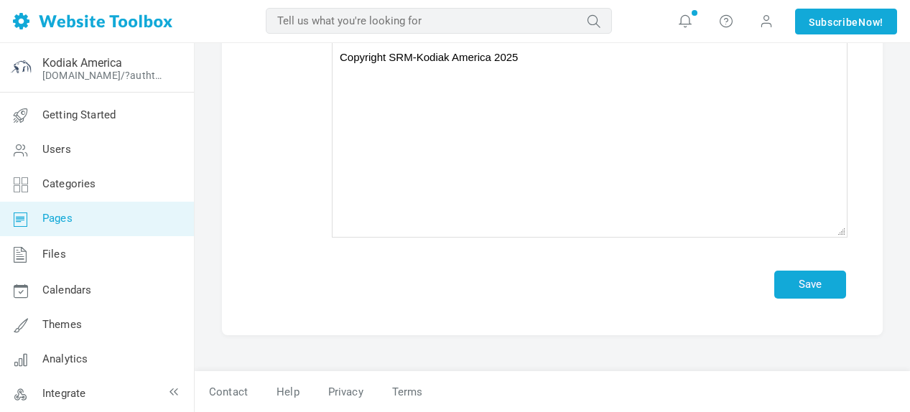
scroll to position [162, 0]
click at [798, 288] on button "Save" at bounding box center [810, 285] width 72 height 28
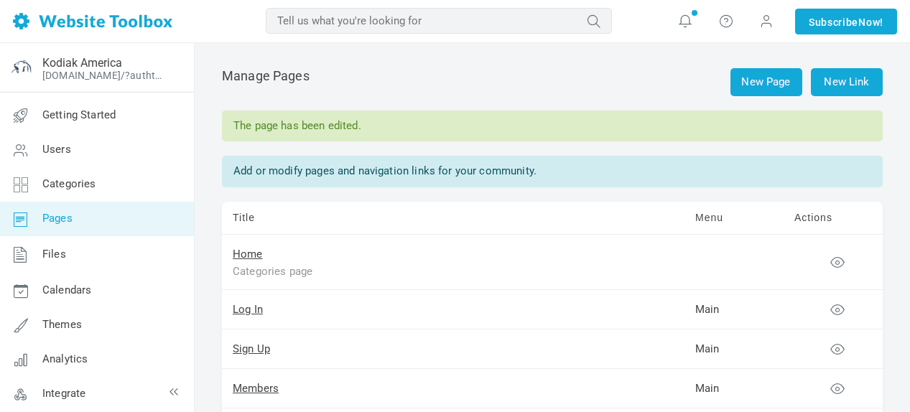
scroll to position [72, 0]
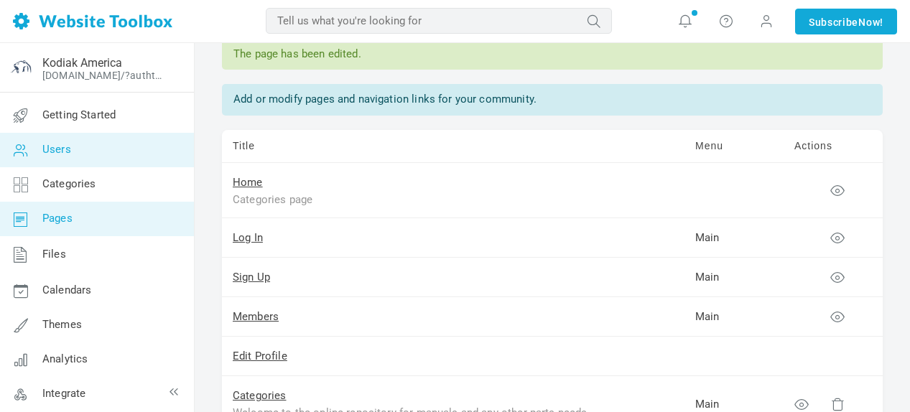
click at [75, 152] on link "Users" at bounding box center [96, 150] width 195 height 34
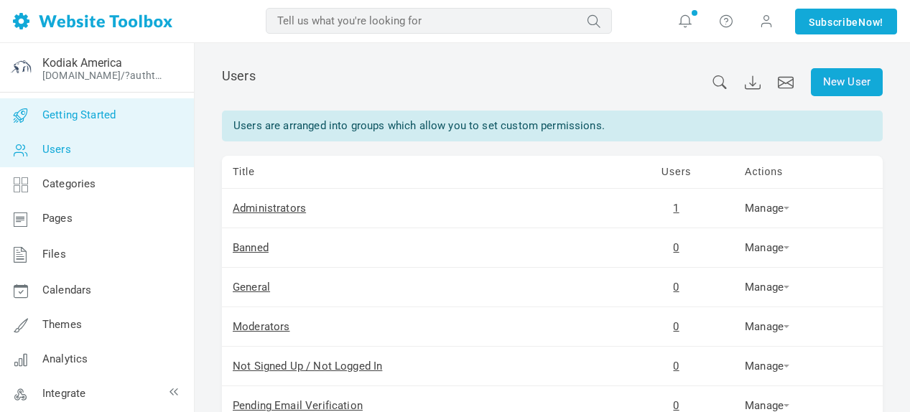
click at [68, 121] on link "Getting Started" at bounding box center [96, 115] width 195 height 34
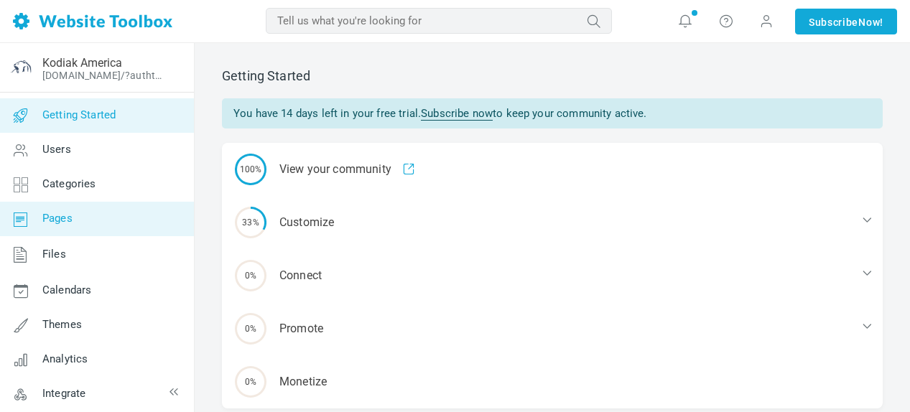
click at [47, 215] on span "Pages" at bounding box center [57, 218] width 30 height 13
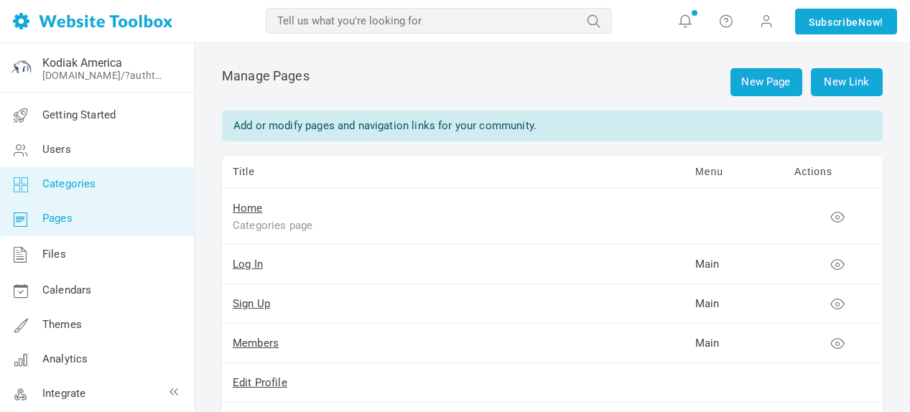
click at [73, 182] on span "Categories" at bounding box center [69, 183] width 54 height 13
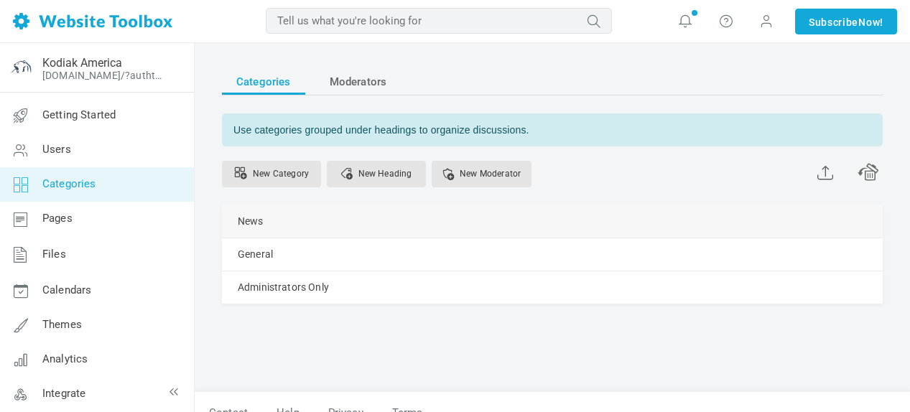
click at [0, 0] on link "Manage" at bounding box center [0, 0] width 0 height 0
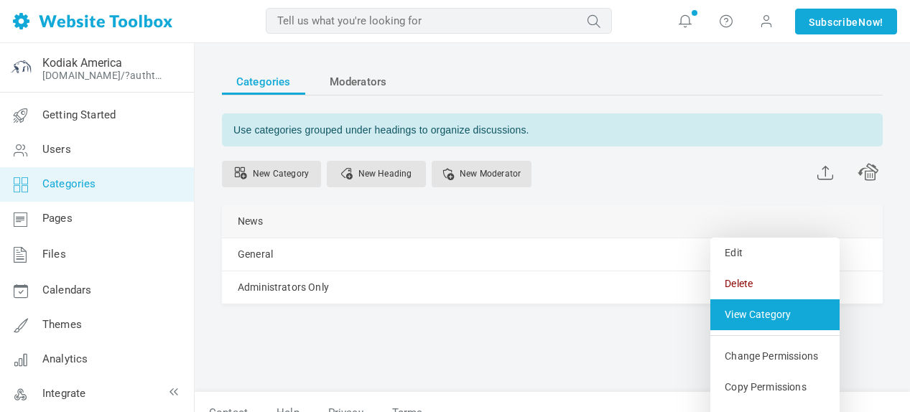
click at [755, 312] on link "View Category" at bounding box center [774, 315] width 129 height 31
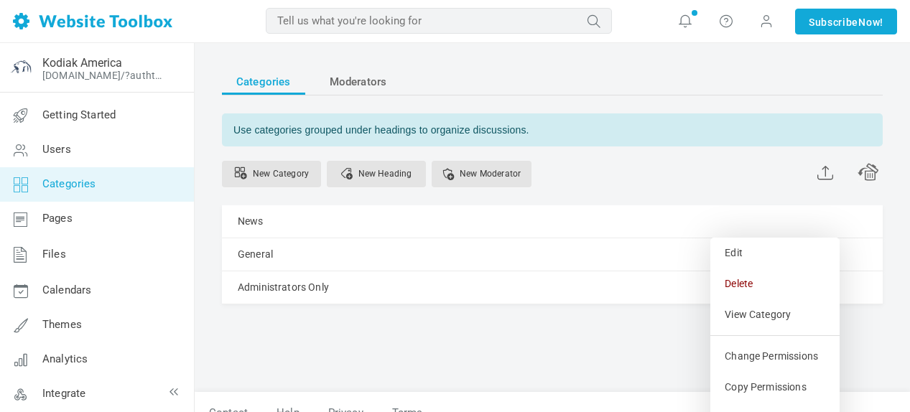
click at [574, 172] on div "New Category New Heading New Moderator" at bounding box center [552, 176] width 661 height 59
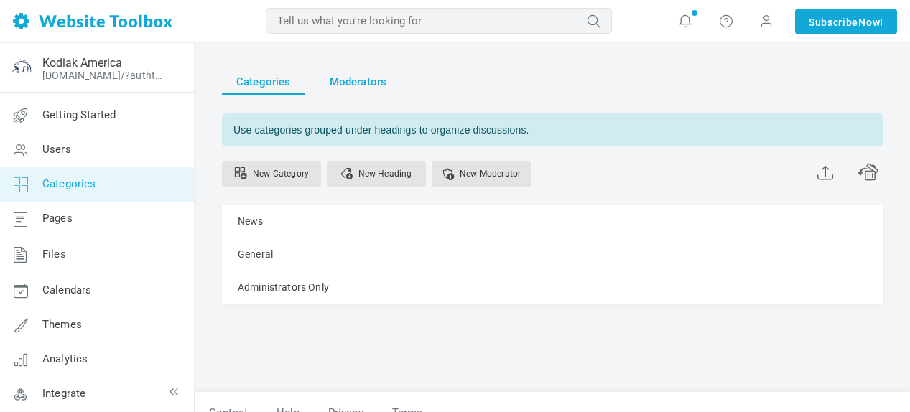
click at [363, 84] on span "Moderators" at bounding box center [358, 82] width 57 height 26
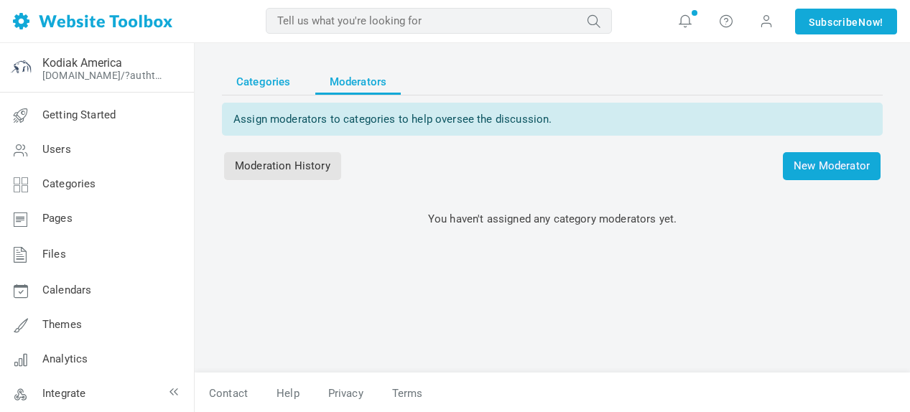
click at [257, 75] on span "Categories" at bounding box center [263, 82] width 55 height 26
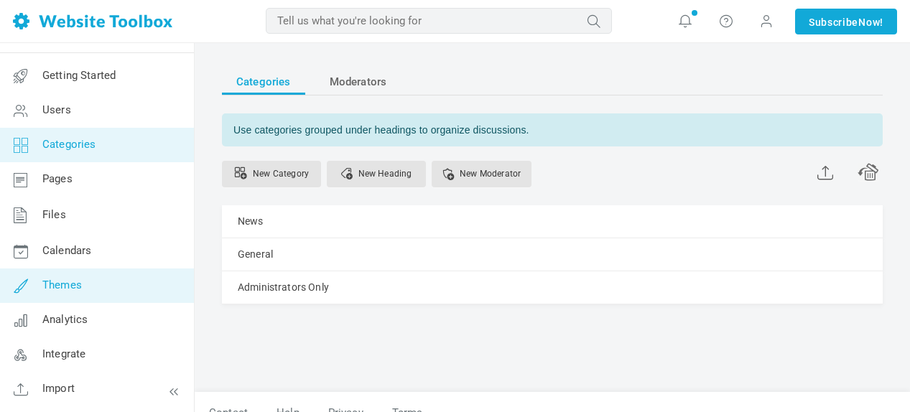
scroll to position [73, 0]
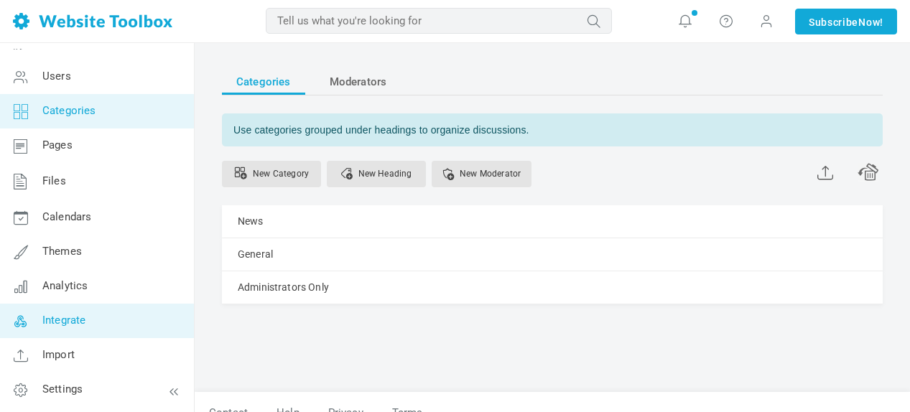
click at [82, 323] on span "Integrate" at bounding box center [63, 320] width 43 height 13
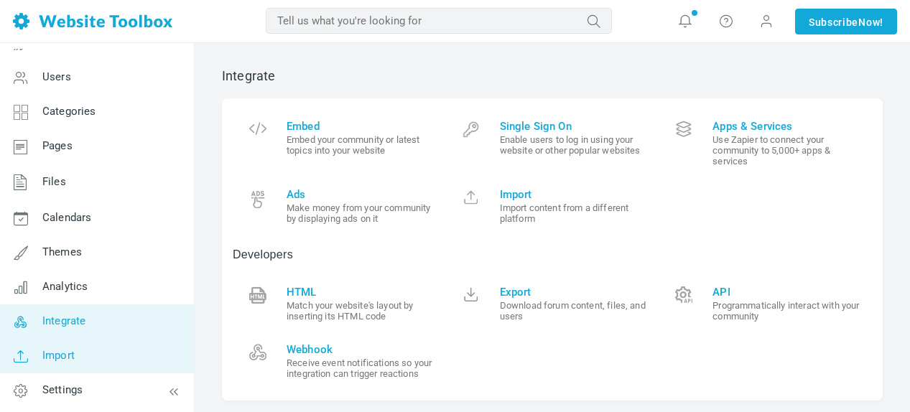
scroll to position [73, 0]
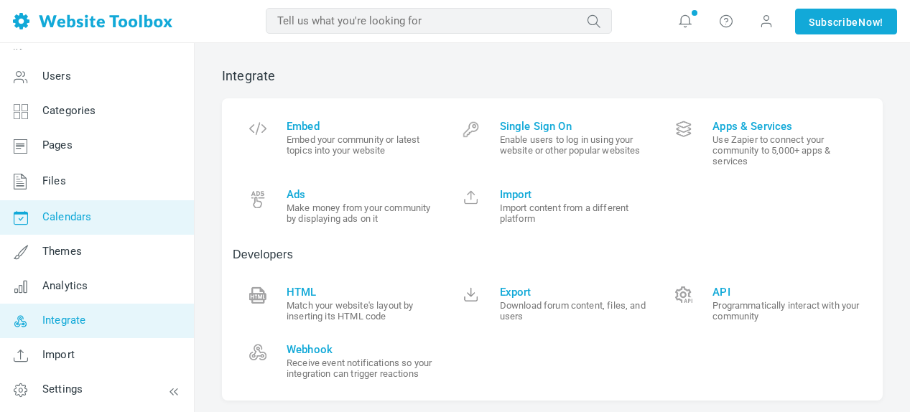
click at [80, 213] on span "Calendars" at bounding box center [66, 216] width 49 height 13
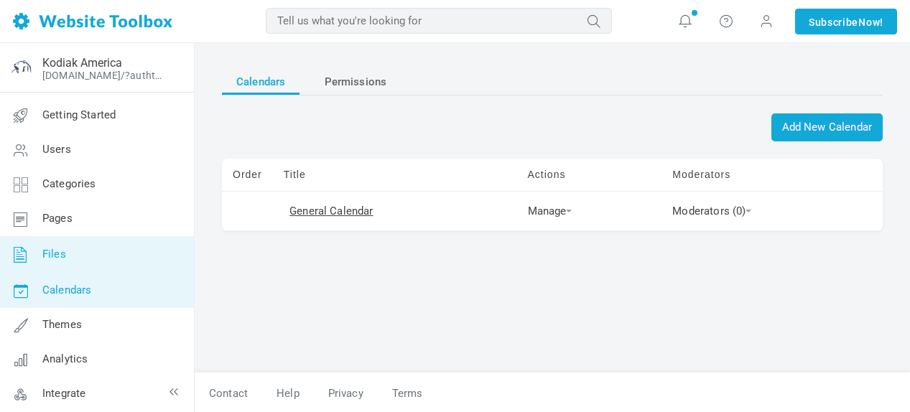
click at [66, 261] on link "Files" at bounding box center [96, 254] width 195 height 37
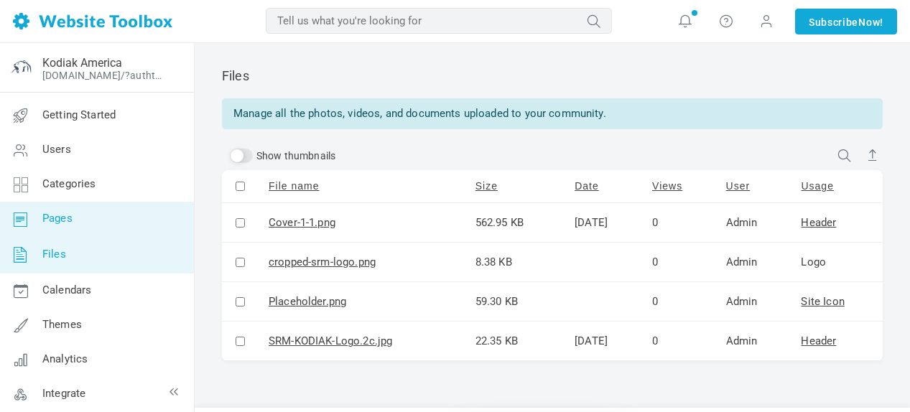
click at [81, 214] on link "Pages" at bounding box center [96, 219] width 195 height 34
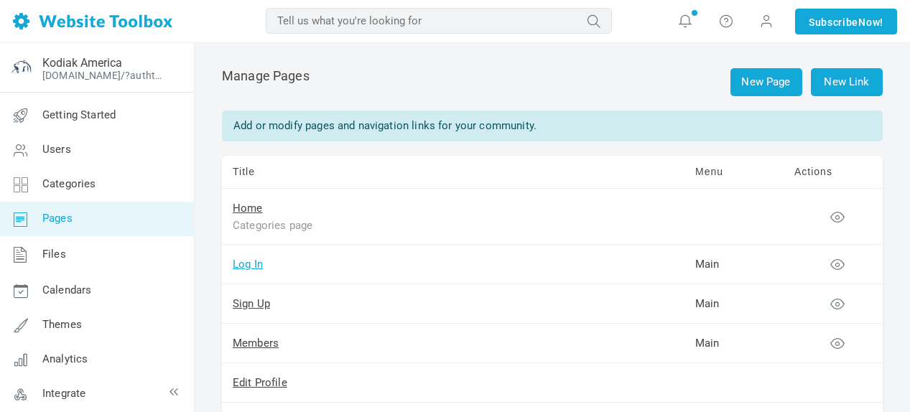
click at [247, 263] on link "Log In" at bounding box center [248, 264] width 30 height 13
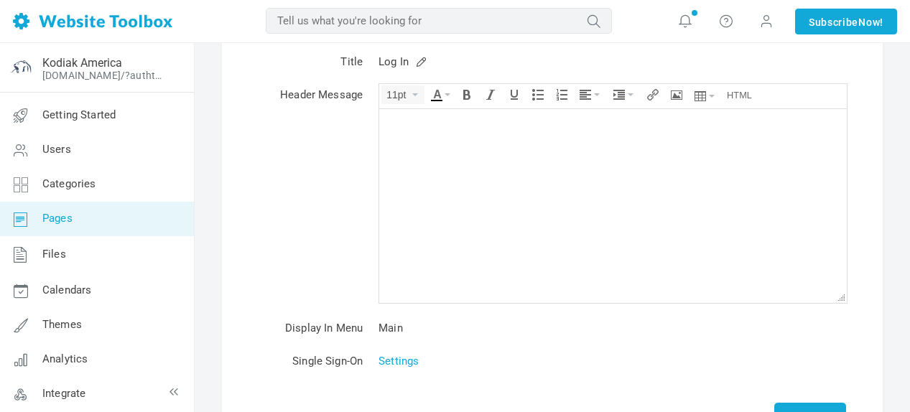
scroll to position [246, 0]
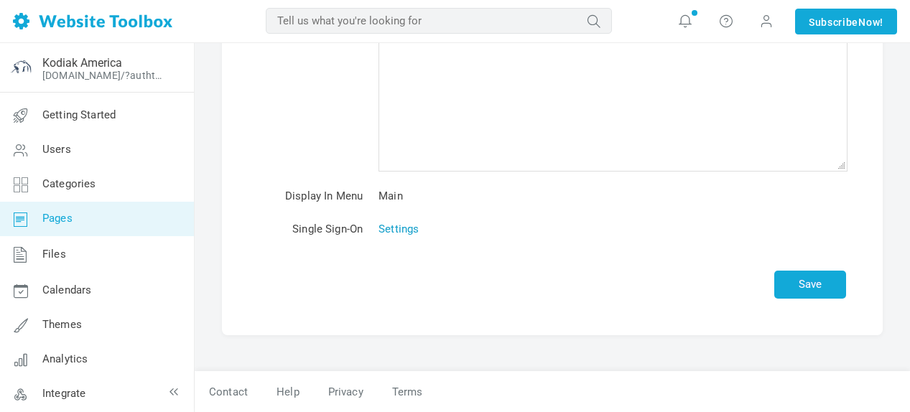
click at [388, 230] on link "Settings" at bounding box center [399, 229] width 40 height 13
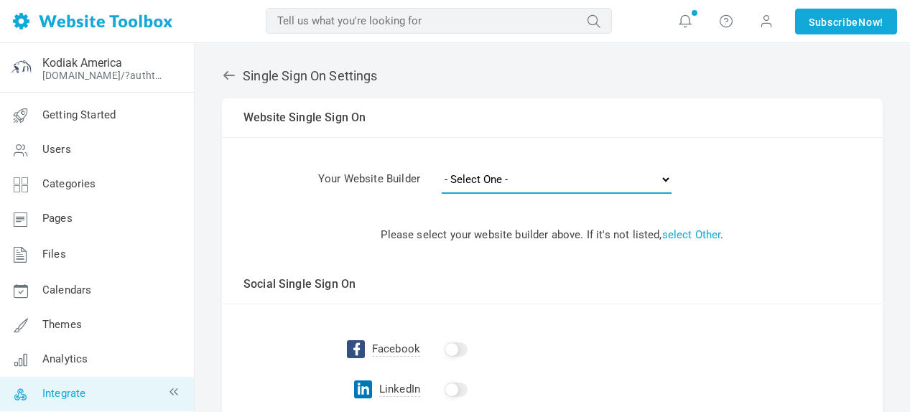
click at [483, 177] on select "- Select One - Other Brilliant Directories CraftCMS Drupal Duda Dynadot Ghost G…" at bounding box center [557, 179] width 230 height 29
click at [767, 177] on td "- Select One - Other Brilliant Directories CraftCMS Drupal Duda Dynadot Ghost G…" at bounding box center [651, 181] width 463 height 45
click at [226, 73] on icon at bounding box center [228, 75] width 11 height 9
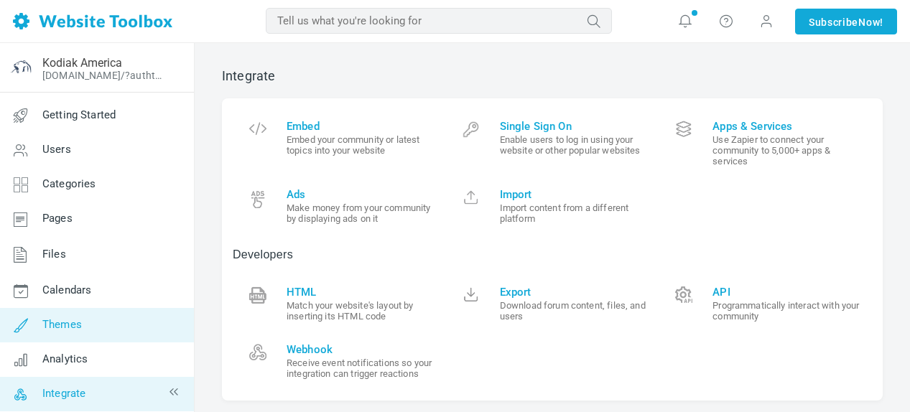
click at [75, 328] on span "Themes" at bounding box center [62, 324] width 40 height 13
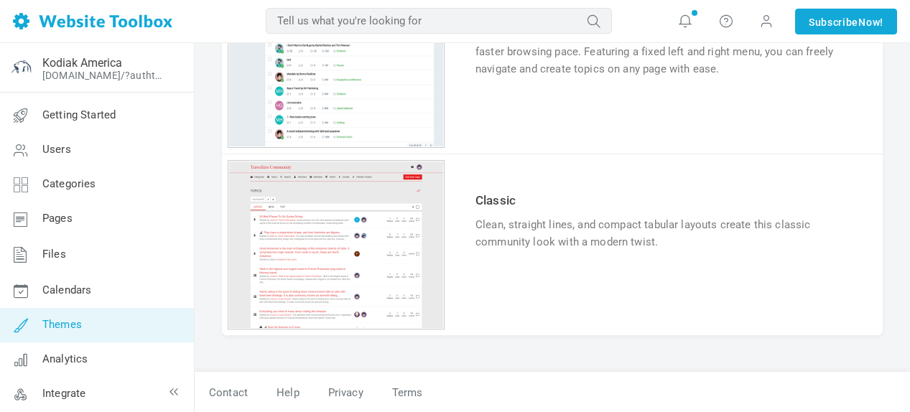
scroll to position [1455, 0]
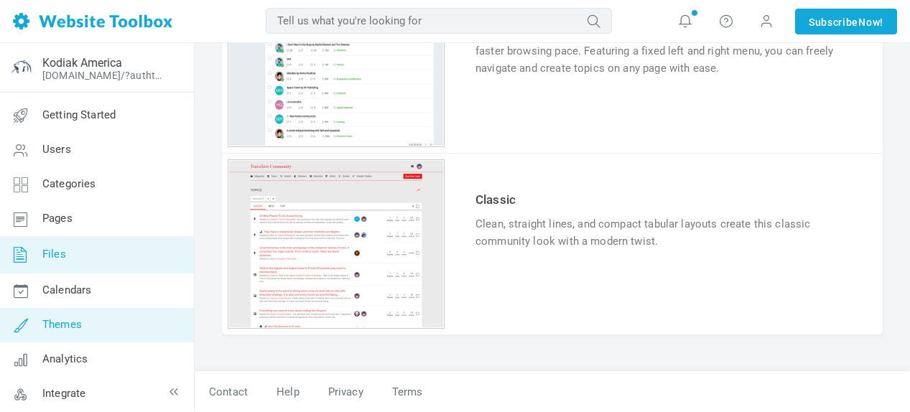
click at [68, 253] on link "Files" at bounding box center [96, 254] width 195 height 37
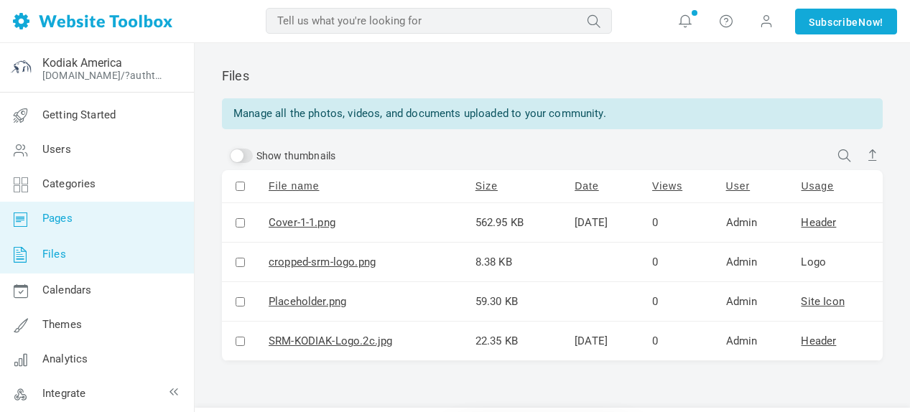
click at [63, 221] on span "Pages" at bounding box center [57, 218] width 30 height 13
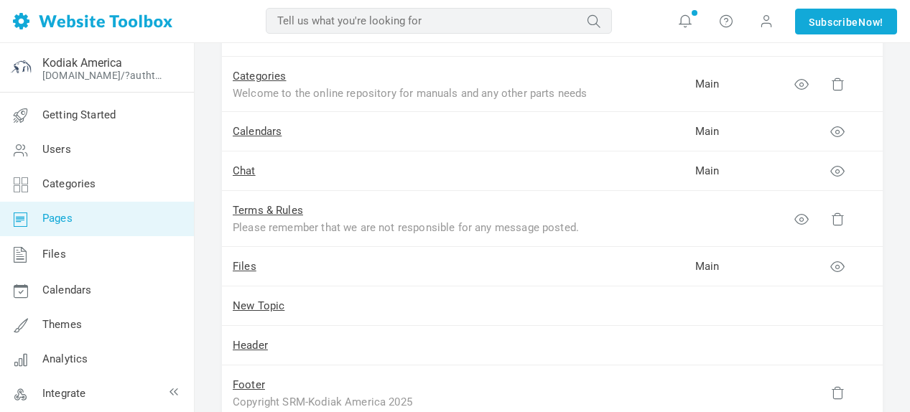
scroll to position [432, 0]
